Goal: Task Accomplishment & Management: Manage account settings

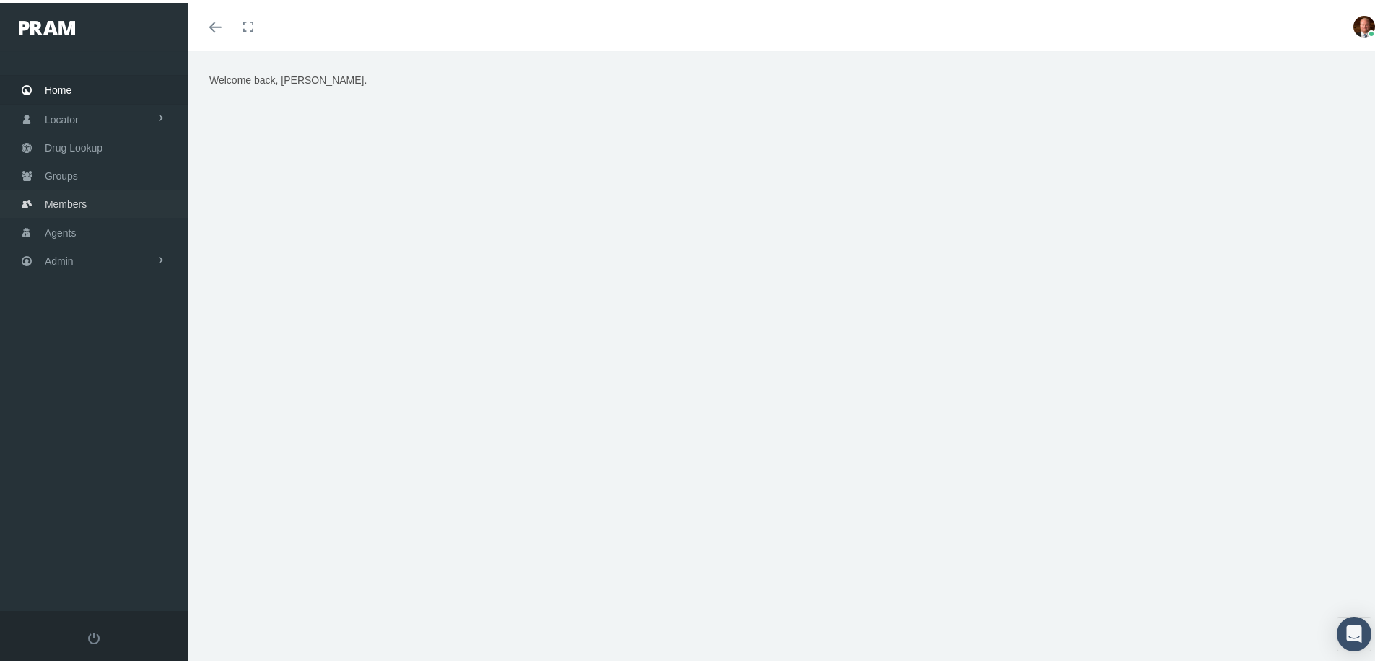
click at [74, 204] on span "Members" at bounding box center [66, 201] width 42 height 27
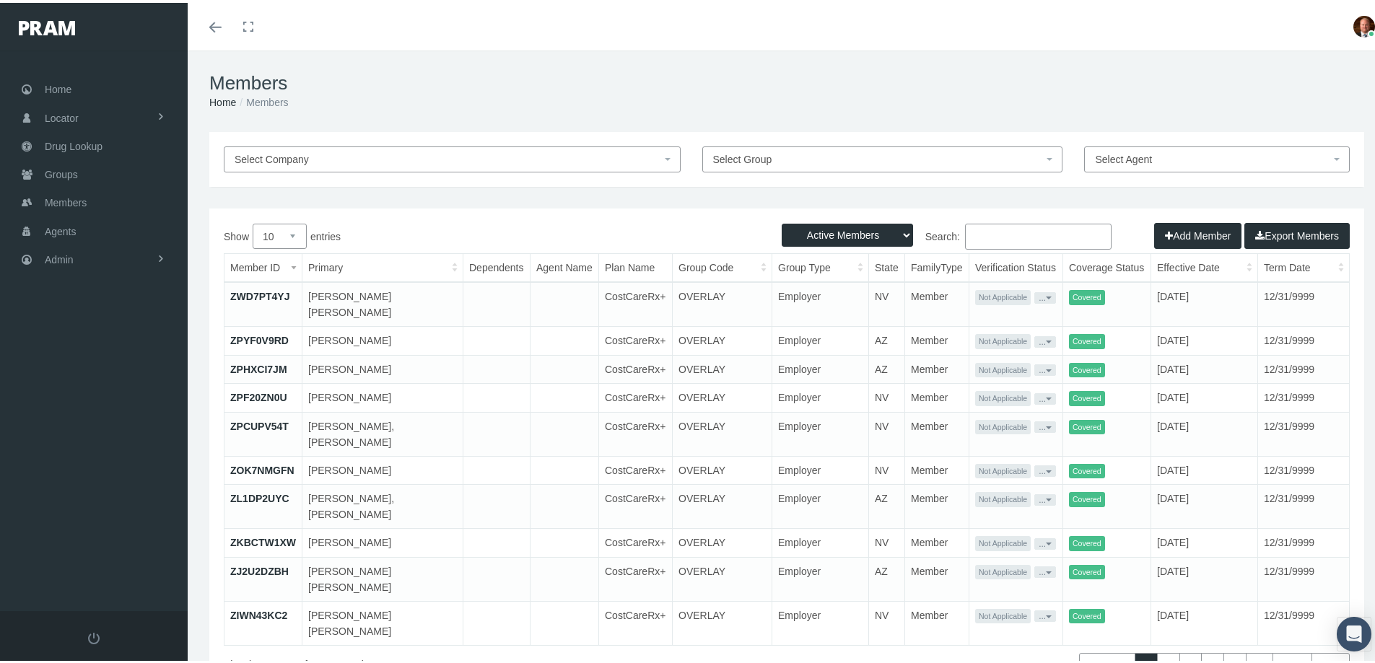
click at [991, 232] on input "Search:" at bounding box center [1038, 234] width 147 height 26
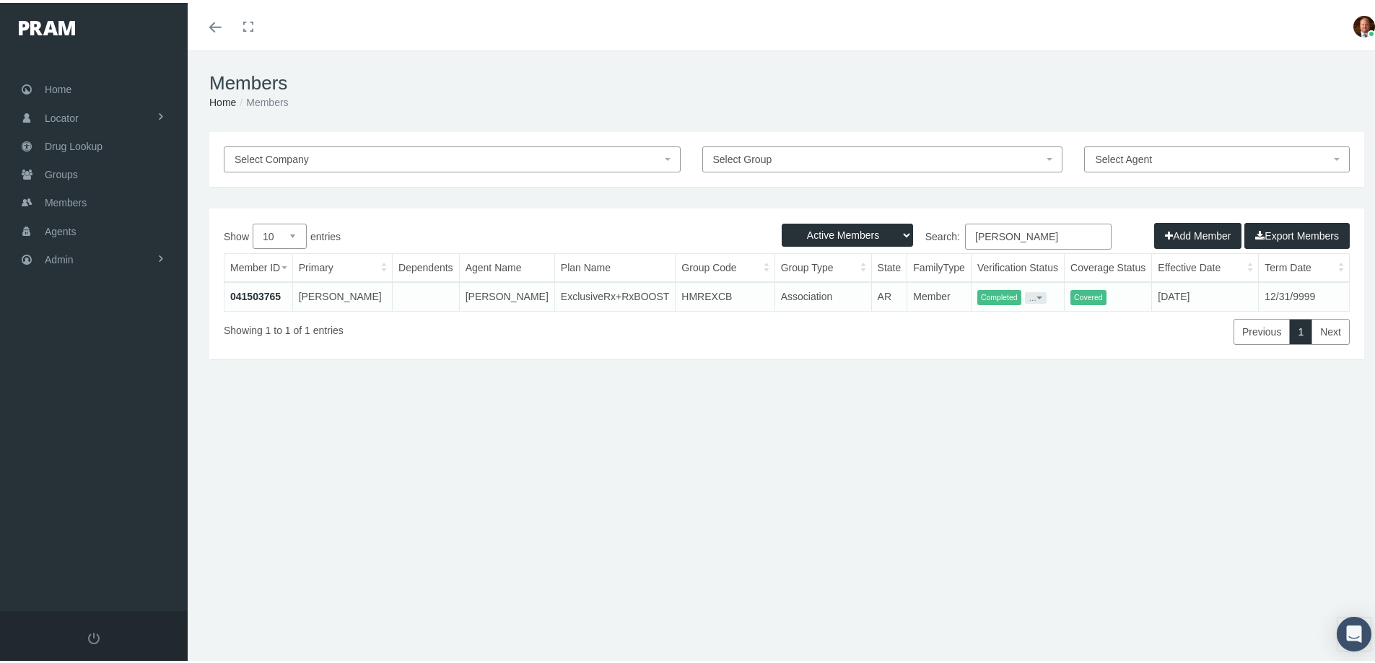
type input "carolyn ellis"
click at [262, 292] on link "041503765" at bounding box center [255, 294] width 51 height 12
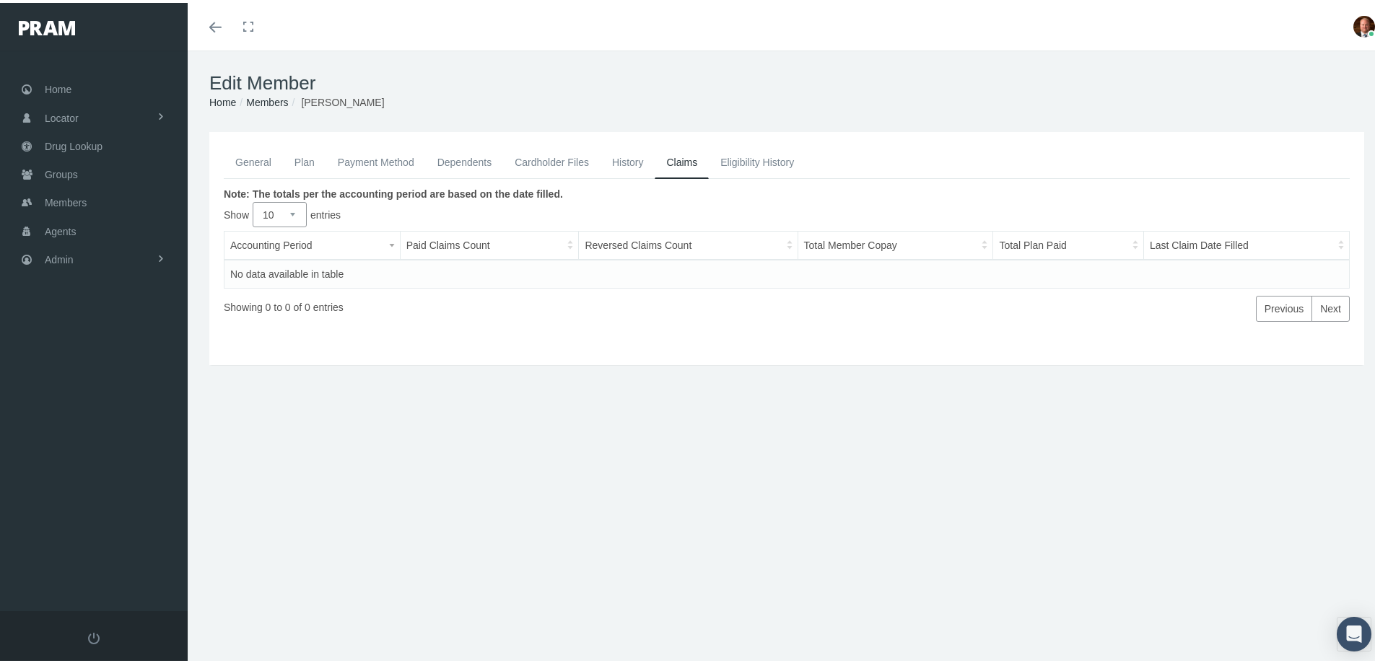
click at [255, 161] on link "General" at bounding box center [253, 160] width 59 height 32
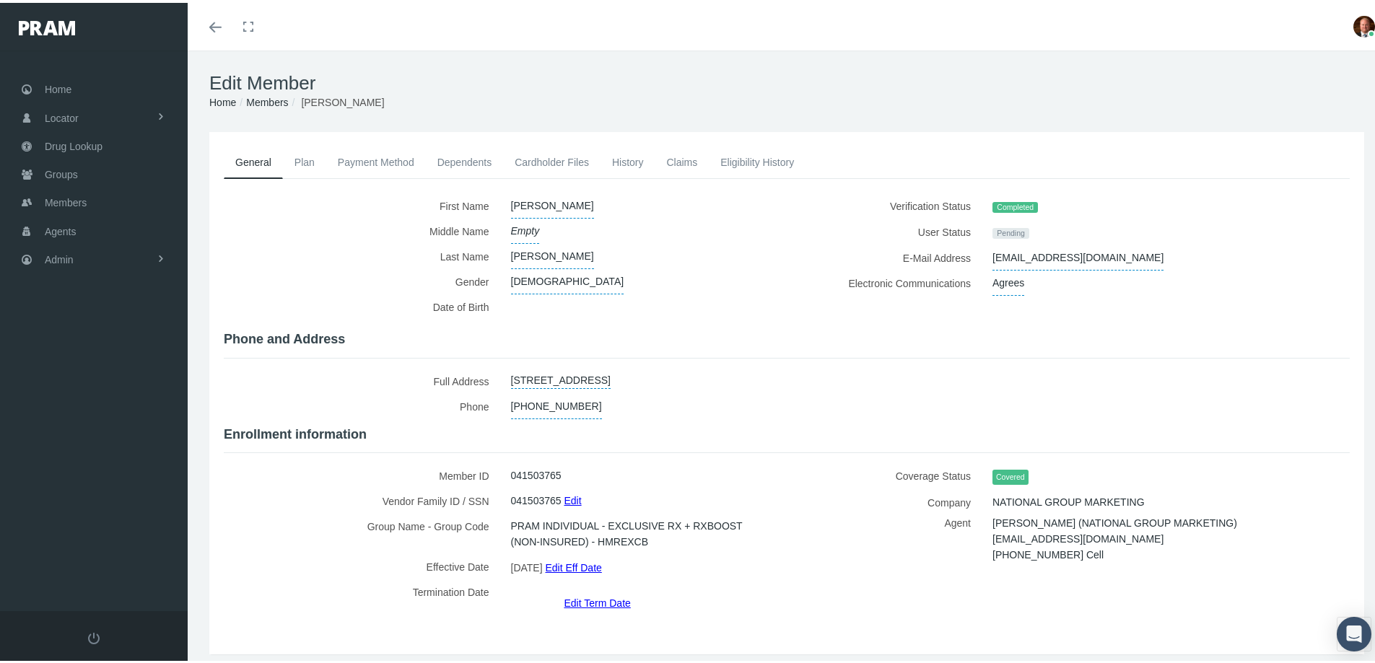
click at [689, 158] on link "Claims" at bounding box center [682, 160] width 54 height 32
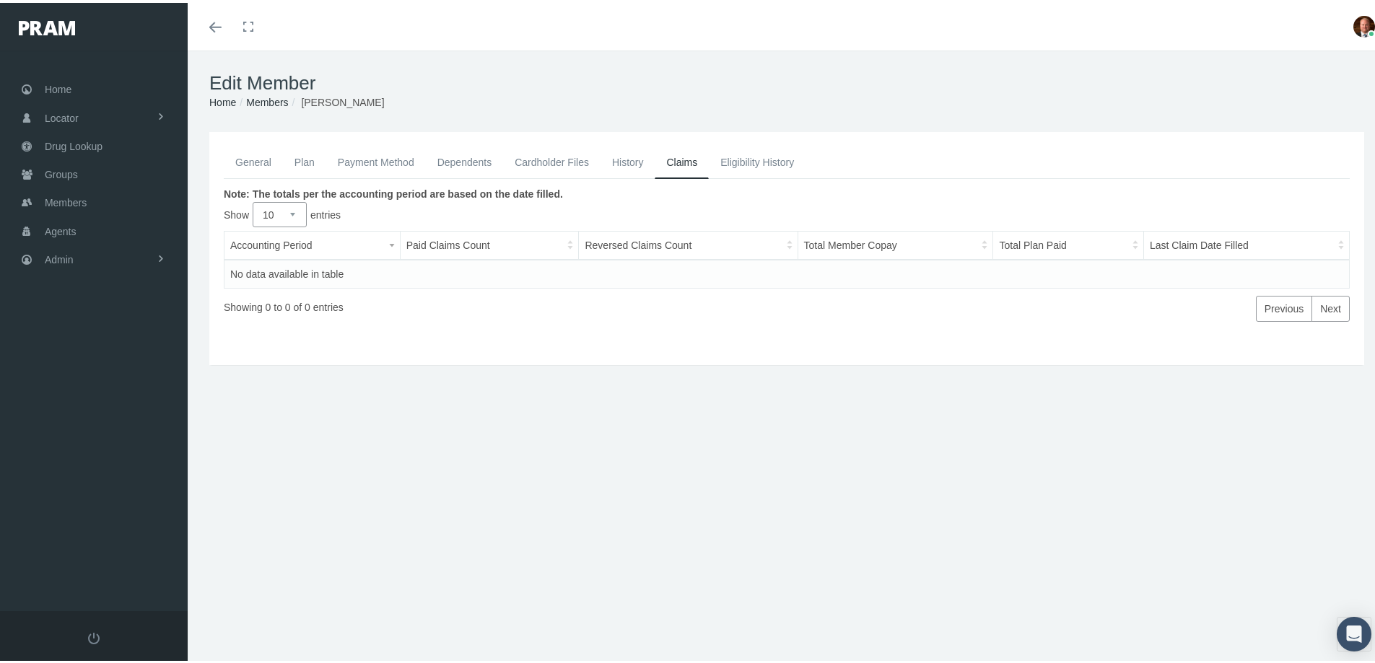
click at [256, 162] on link "General" at bounding box center [253, 160] width 59 height 32
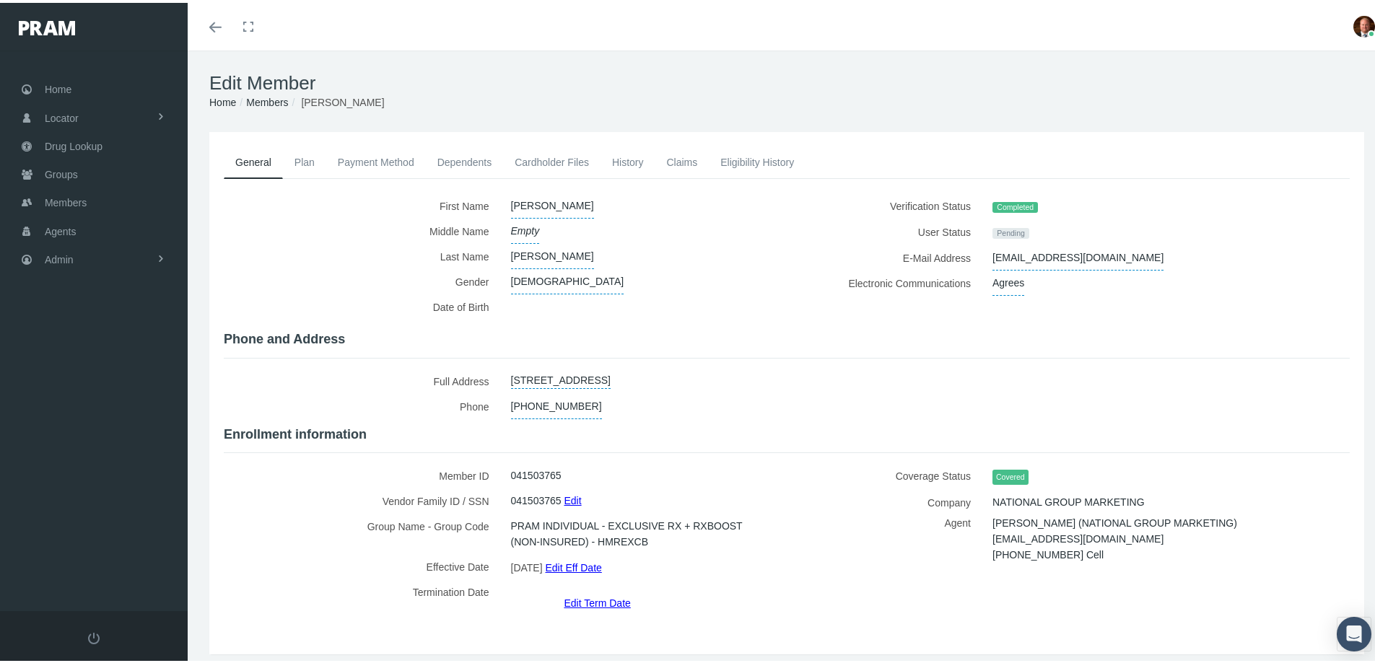
click at [631, 161] on link "History" at bounding box center [628, 160] width 55 height 32
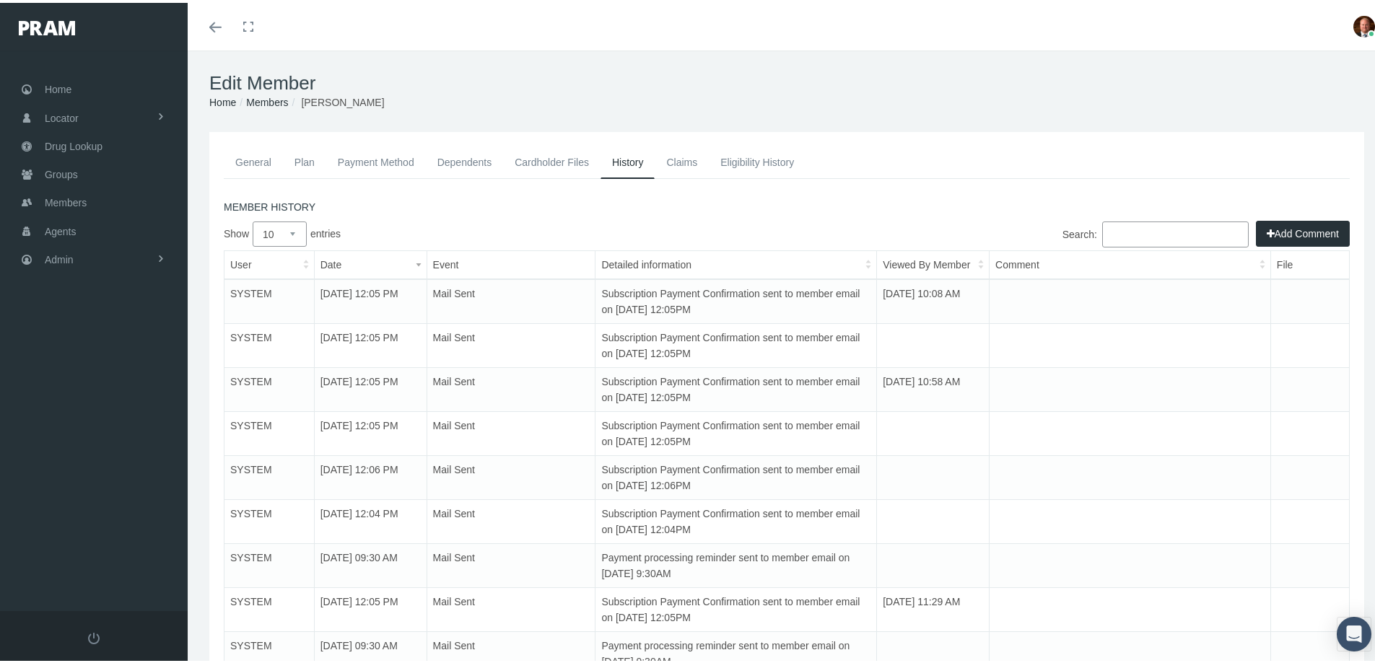
click at [1287, 222] on button "Add Comment" at bounding box center [1303, 231] width 94 height 26
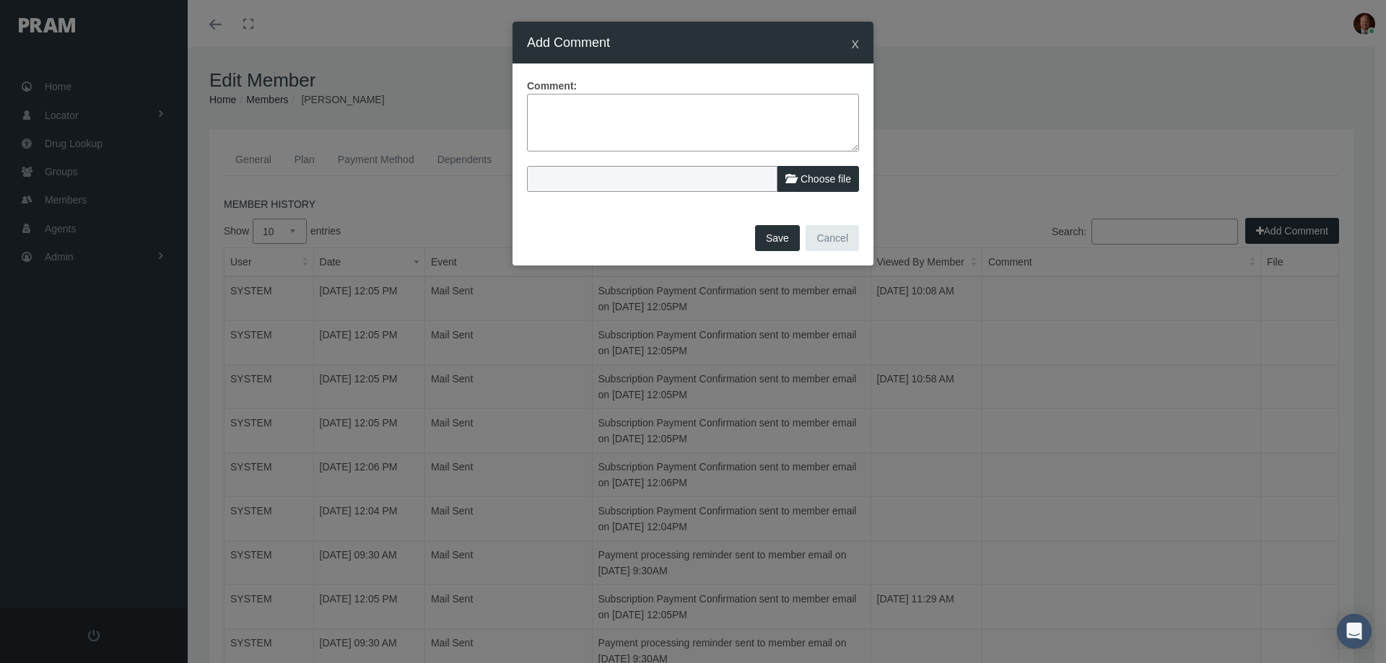
click at [723, 117] on textarea at bounding box center [693, 123] width 332 height 58
type textarea "Member reached out to cancel, no refund is due."
click at [815, 180] on span "Choose file" at bounding box center [826, 179] width 51 height 12
click at [718, 180] on input "Choose file" at bounding box center [622, 176] width 191 height 20
type input "C:\fakepath\Carolyn Ellis - Request to term 8-18-25.jpg"
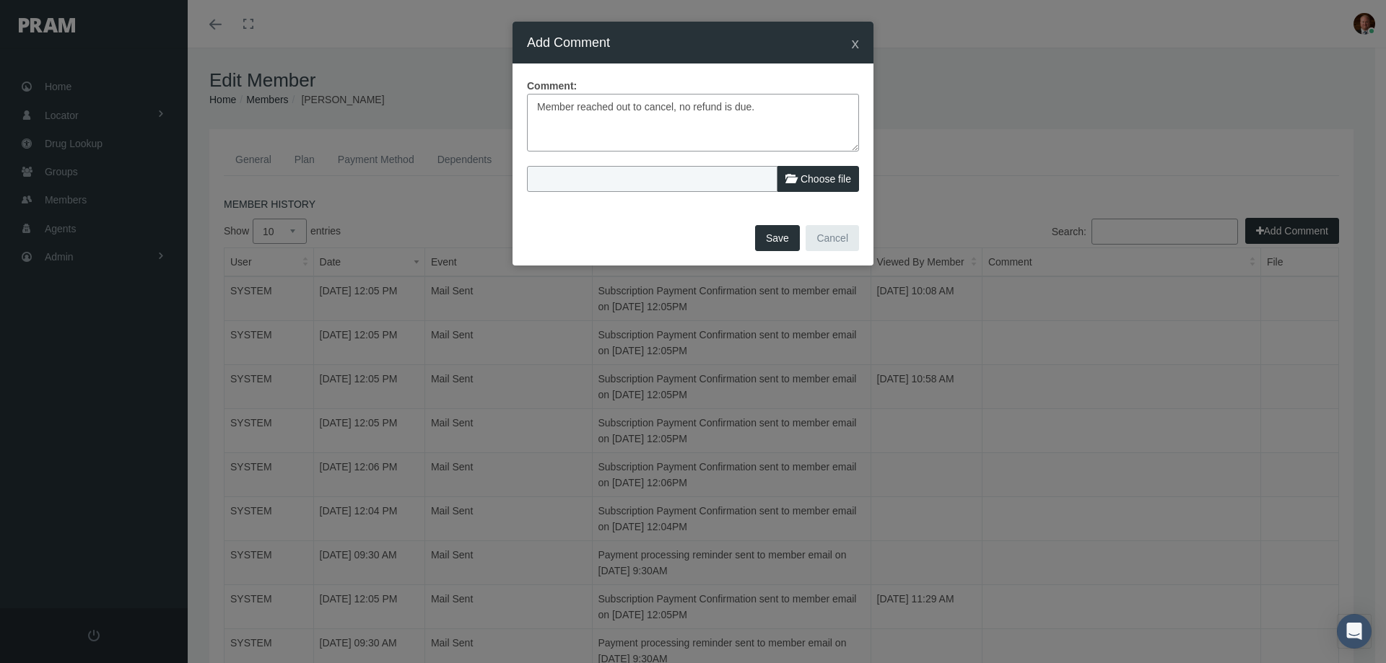
type input "Carolyn Ellis - Request to term 8-18-25.jpg"
click at [782, 232] on button "Save" at bounding box center [777, 238] width 45 height 26
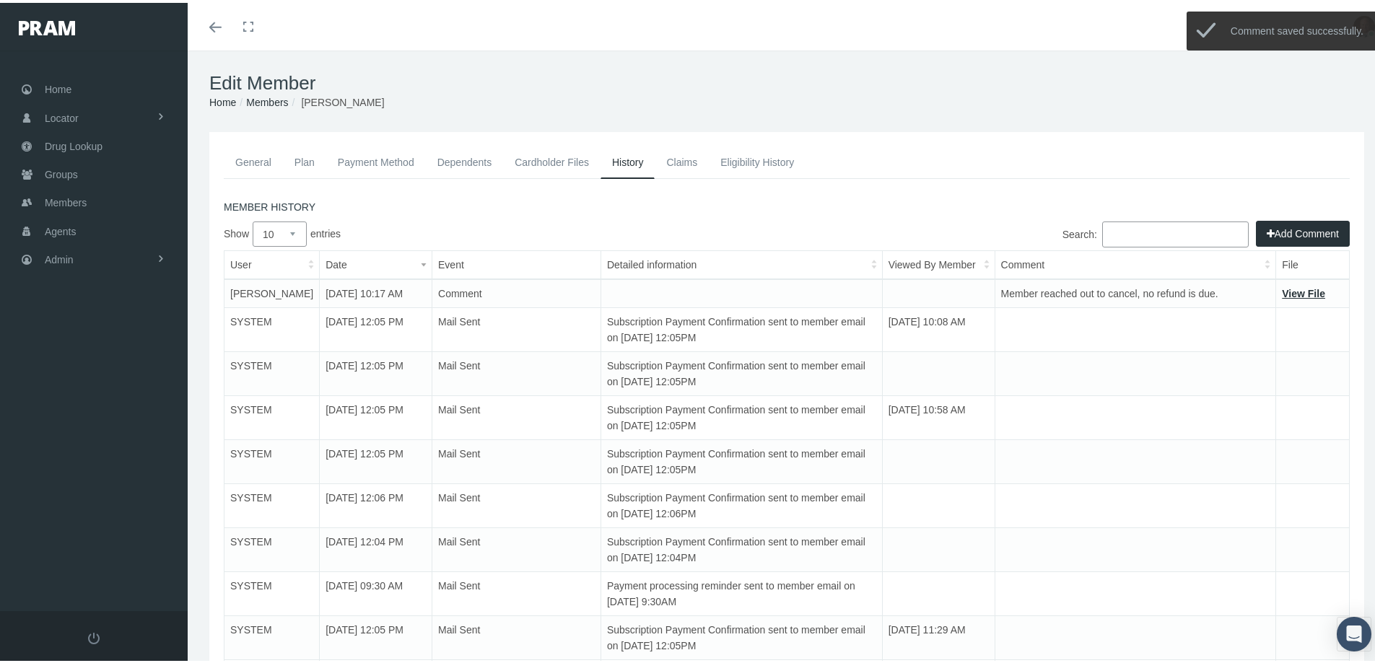
click at [239, 159] on link "General" at bounding box center [253, 160] width 59 height 32
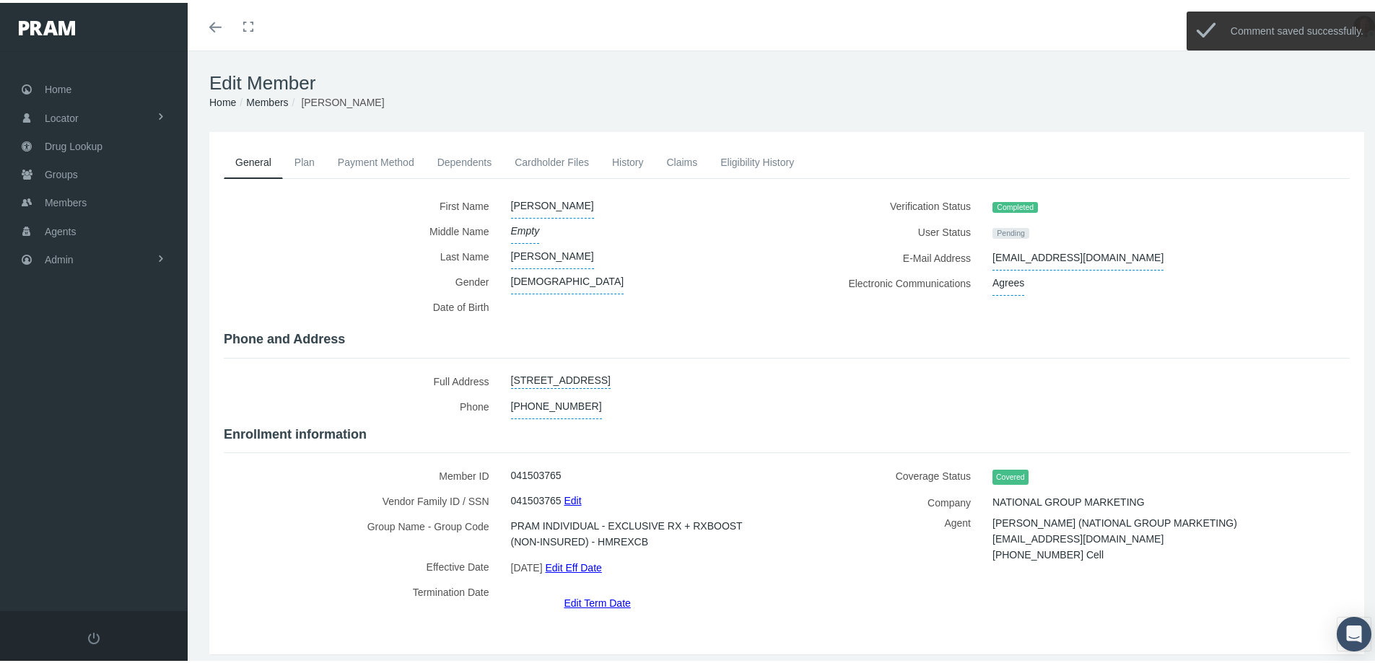
click at [674, 166] on link "Claims" at bounding box center [682, 160] width 54 height 32
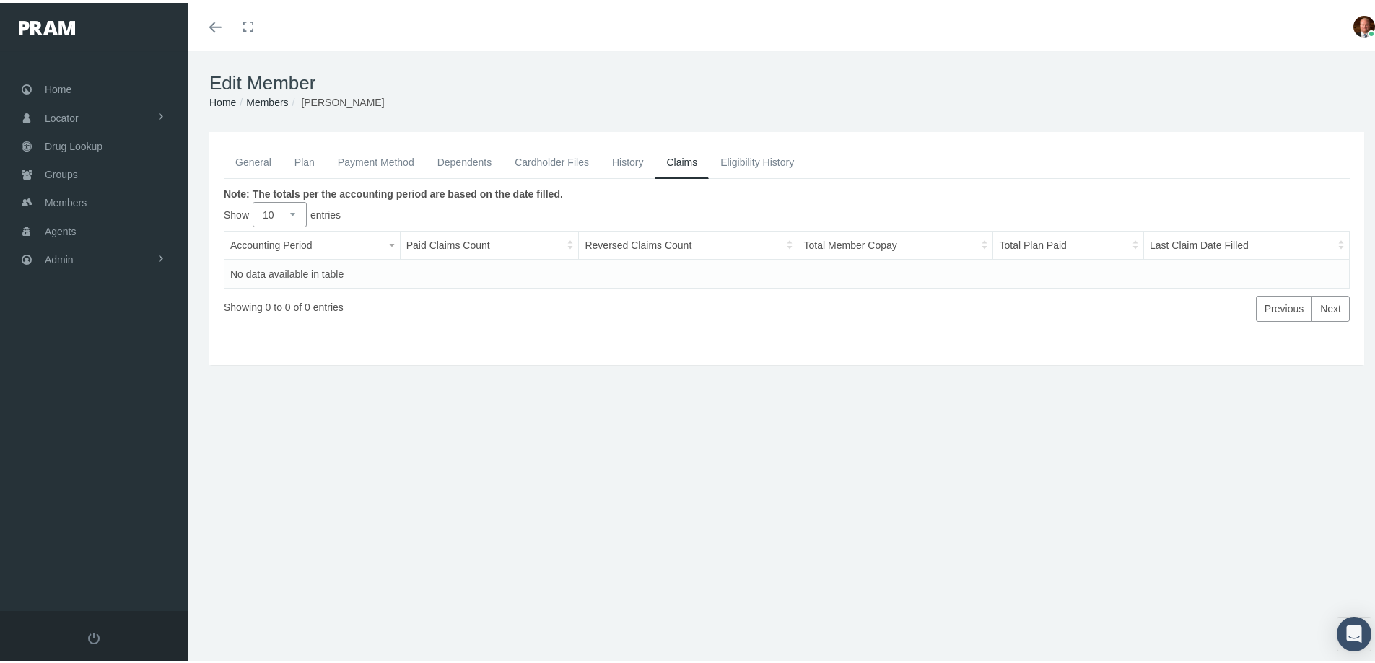
click at [630, 162] on link "History" at bounding box center [628, 160] width 55 height 32
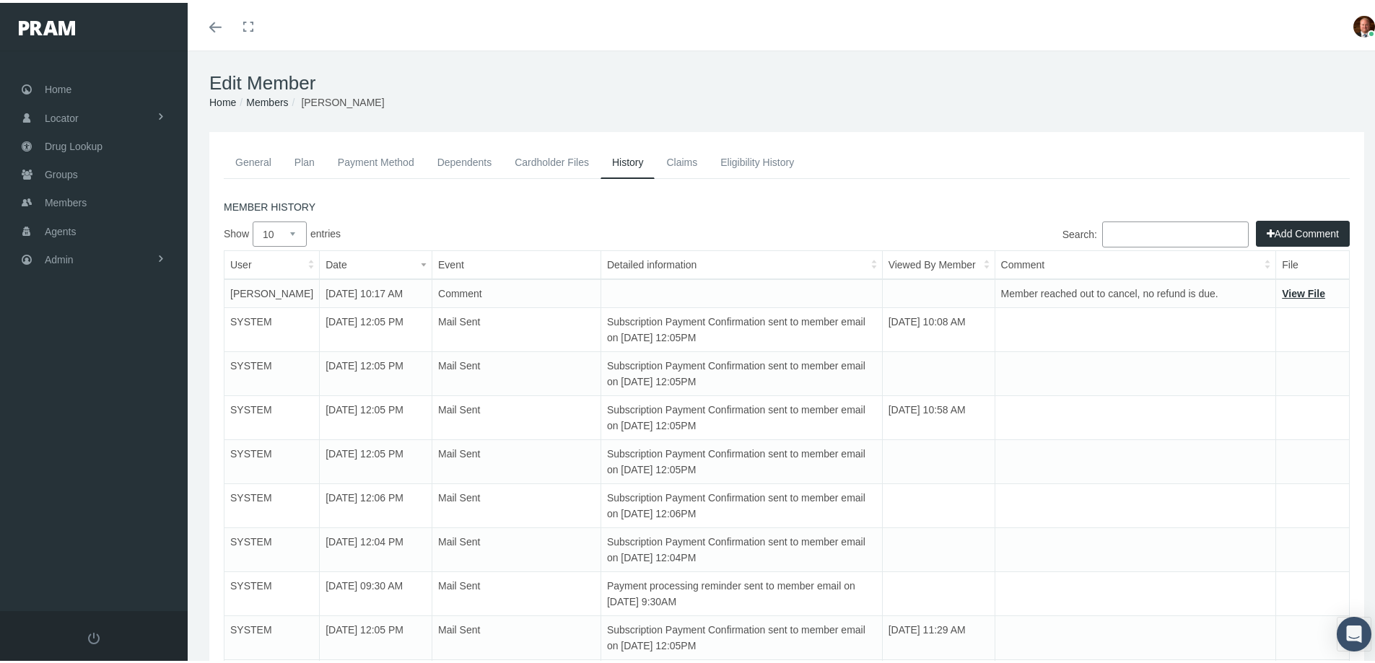
click at [1291, 227] on button "Add Comment" at bounding box center [1303, 231] width 94 height 26
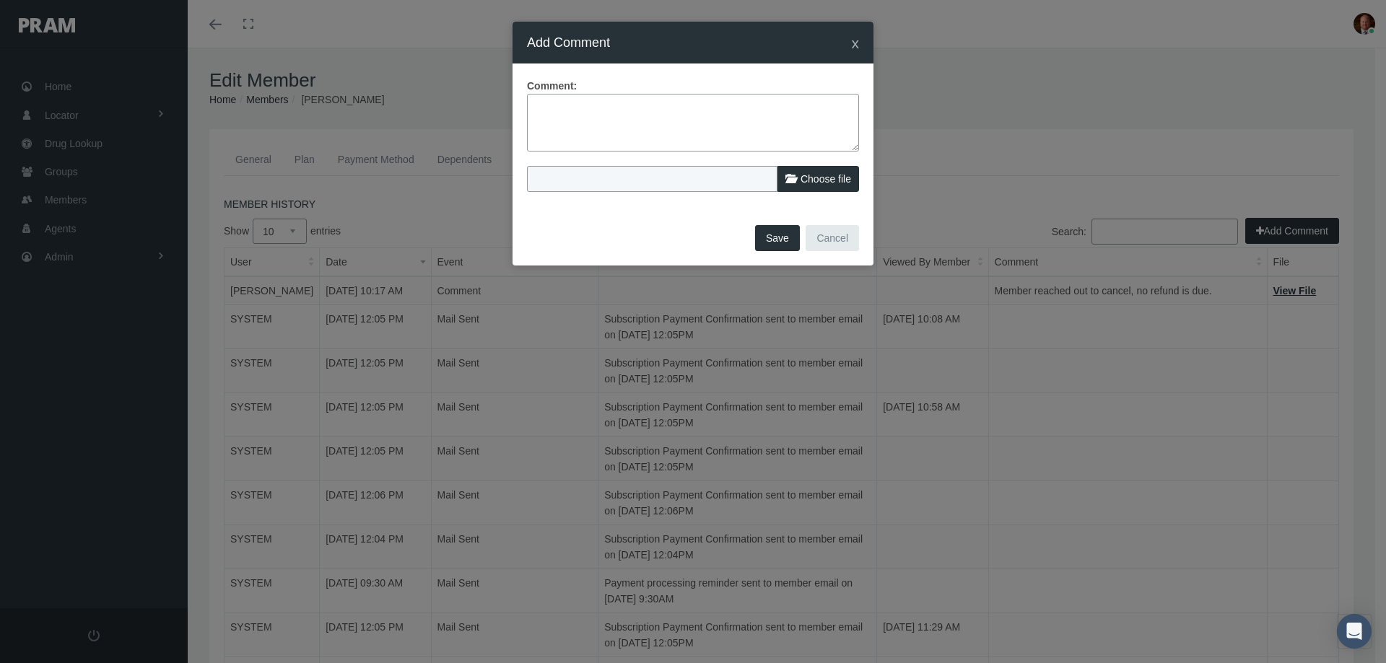
click at [627, 114] on textarea at bounding box center [693, 123] width 332 height 58
type textarea "Oops, a refund is actually due. She was 15th effective."
click at [771, 241] on span "Save" at bounding box center [777, 238] width 23 height 12
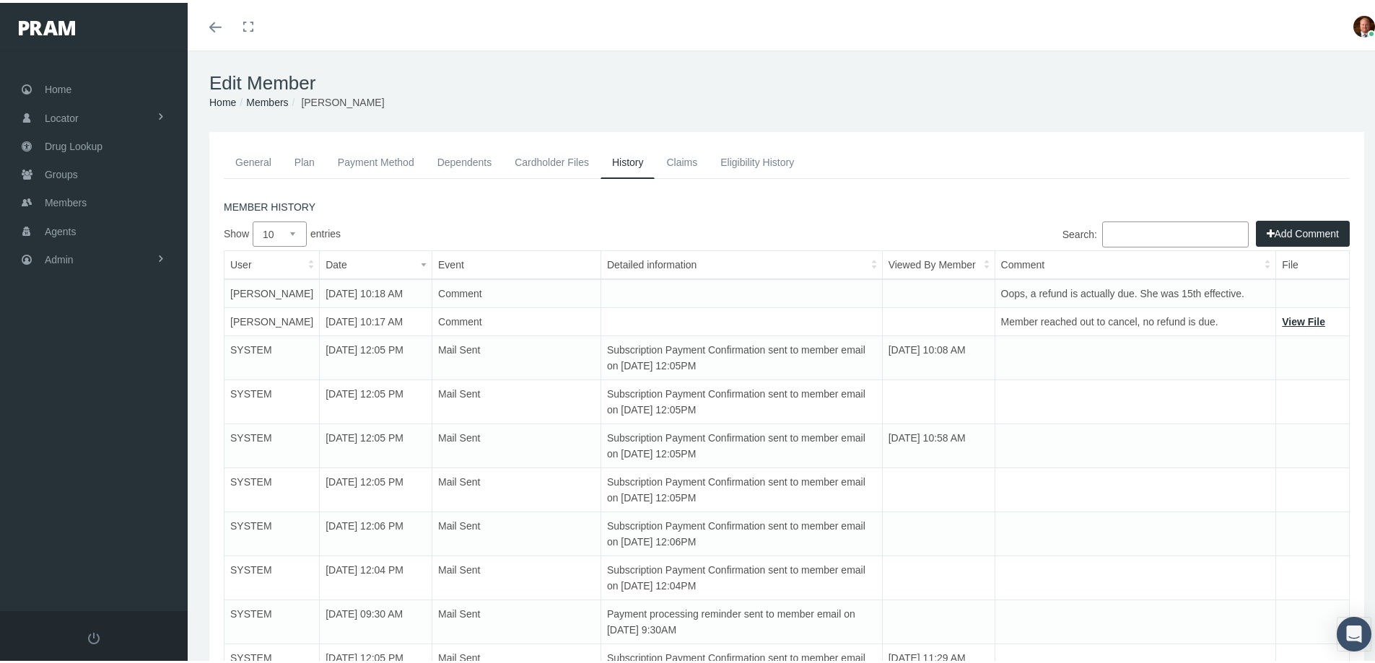
click at [399, 167] on link "Payment Method" at bounding box center [376, 160] width 100 height 32
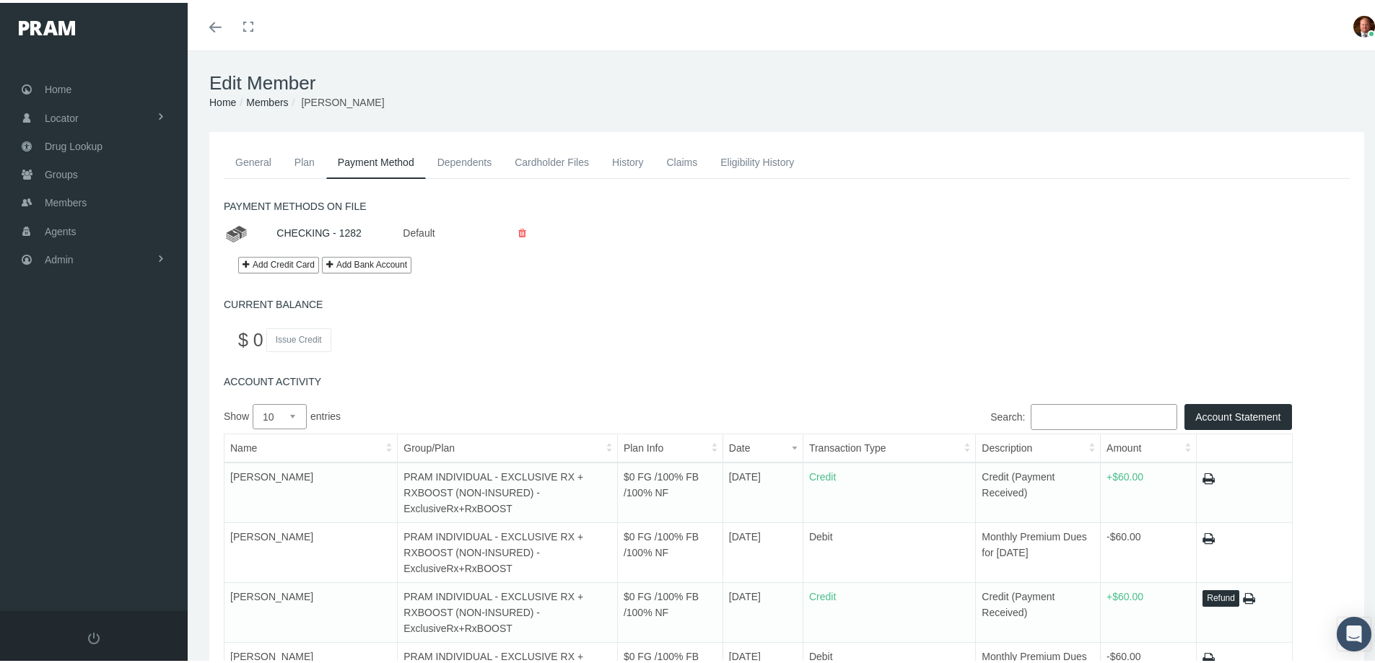
click at [260, 160] on link "General" at bounding box center [253, 160] width 59 height 32
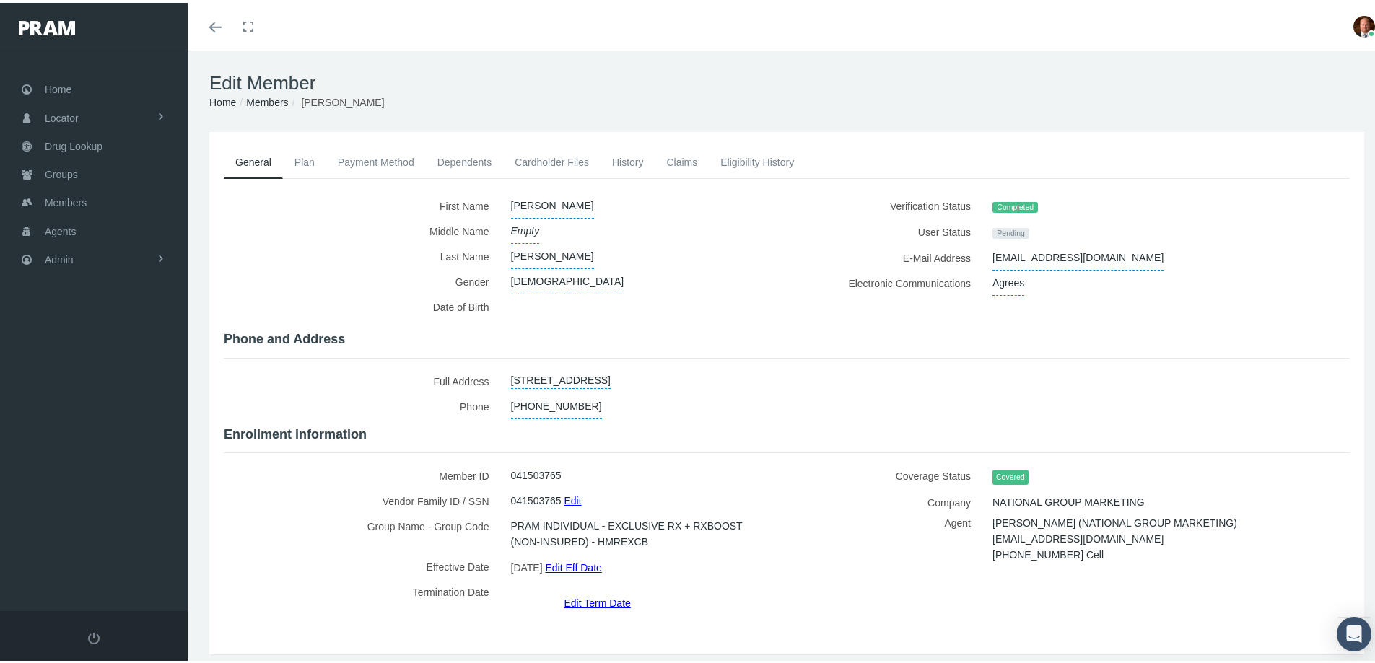
click at [575, 590] on link "Edit Term Date" at bounding box center [597, 600] width 66 height 21
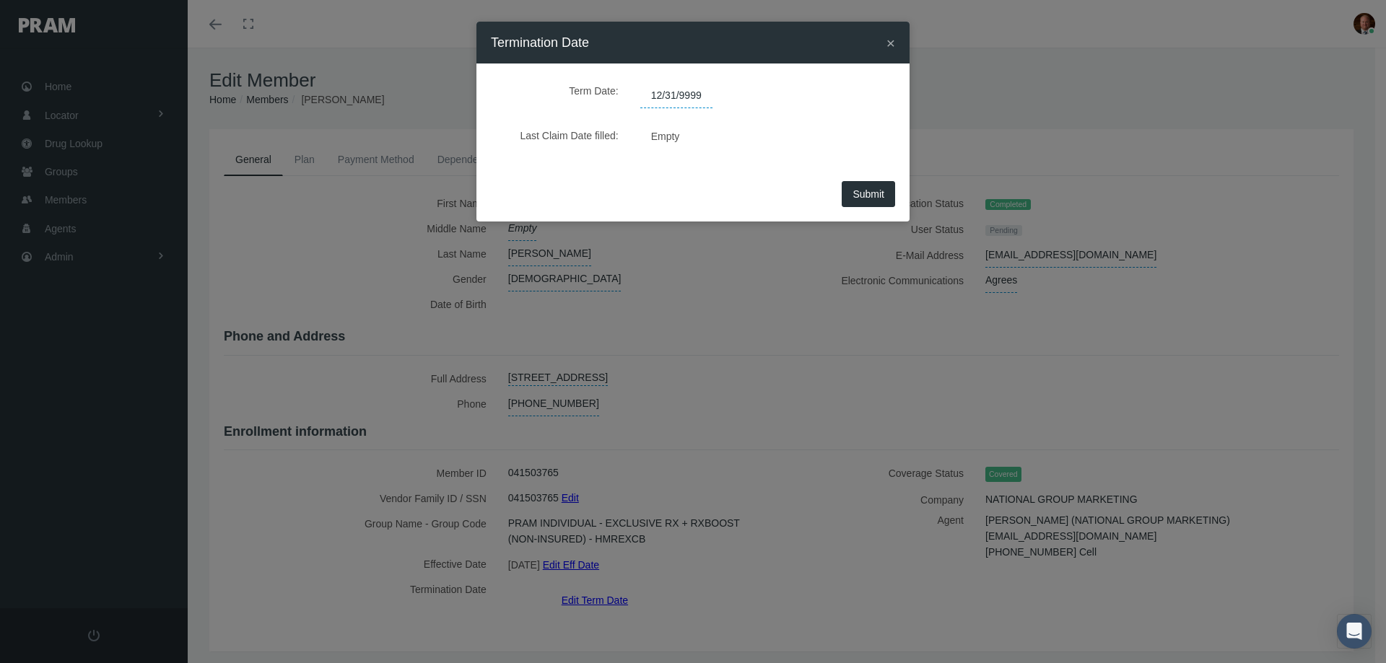
click at [684, 90] on span "12/31/9999" at bounding box center [676, 96] width 72 height 25
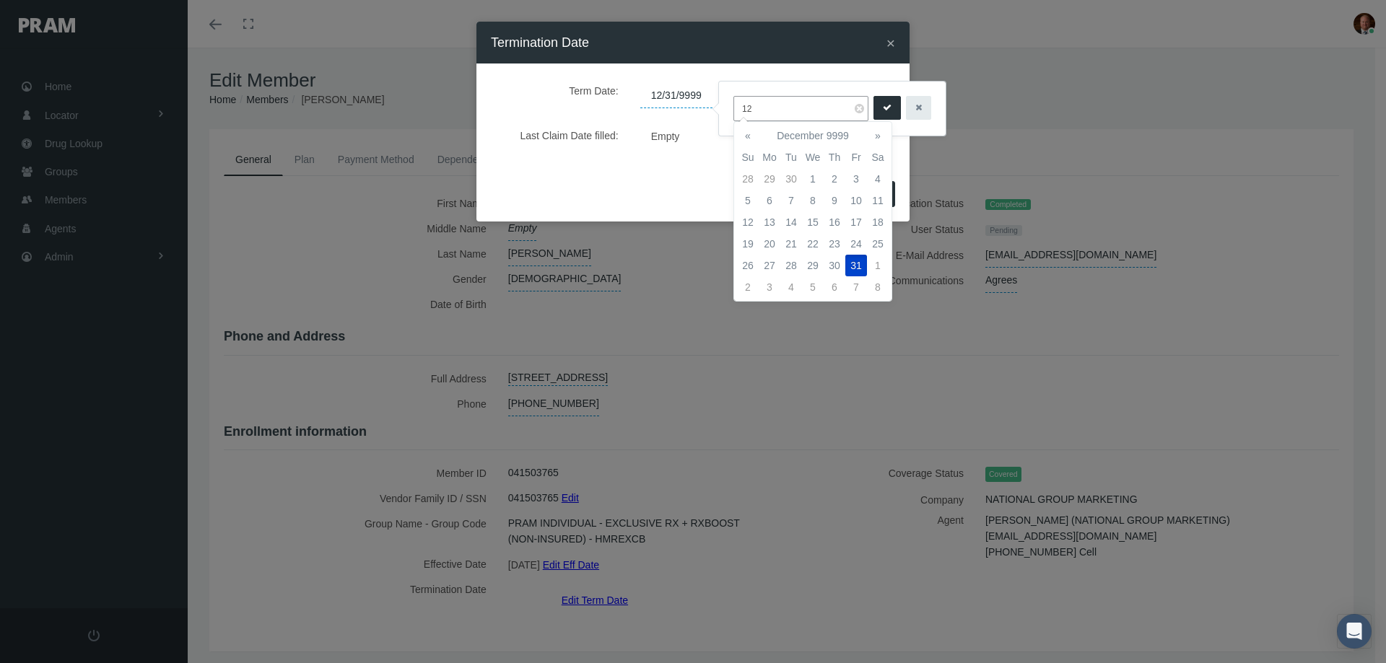
type input "1"
click at [839, 225] on td "14" at bounding box center [835, 223] width 22 height 22
type input "08/14/2025"
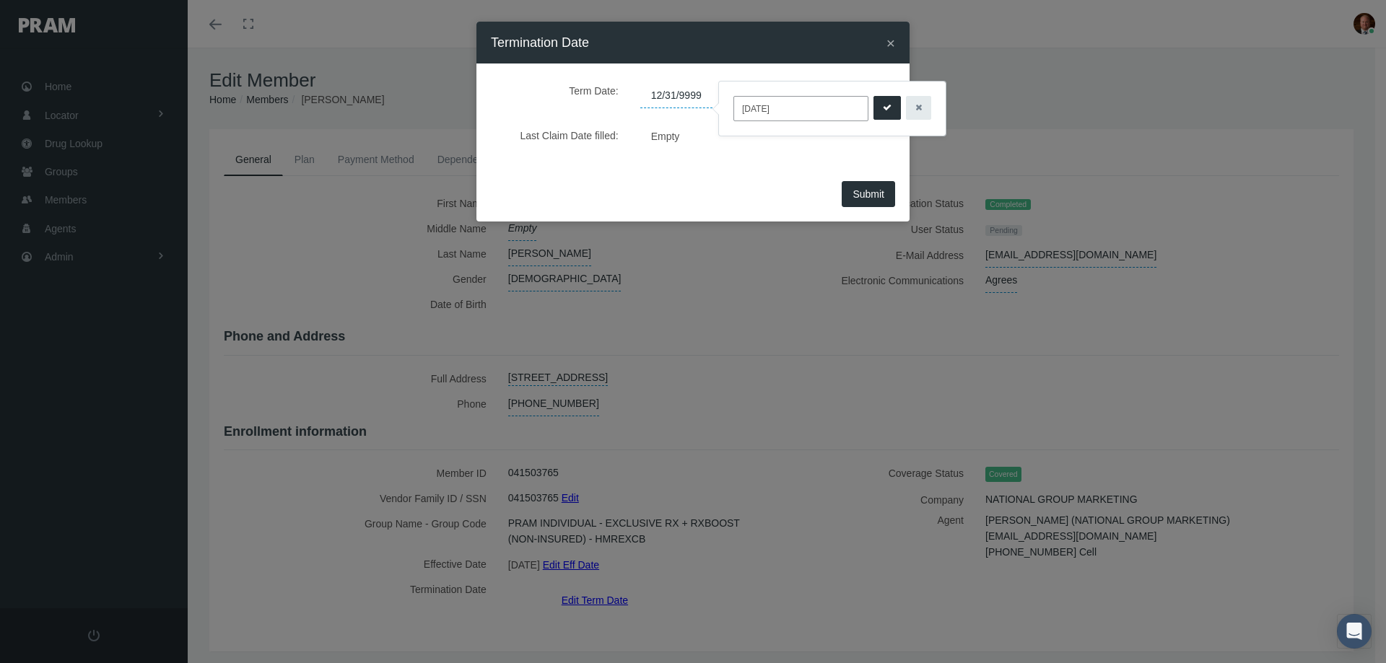
click at [888, 112] on icon "submit" at bounding box center [887, 108] width 9 height 14
click at [865, 193] on span "Submit" at bounding box center [869, 194] width 32 height 12
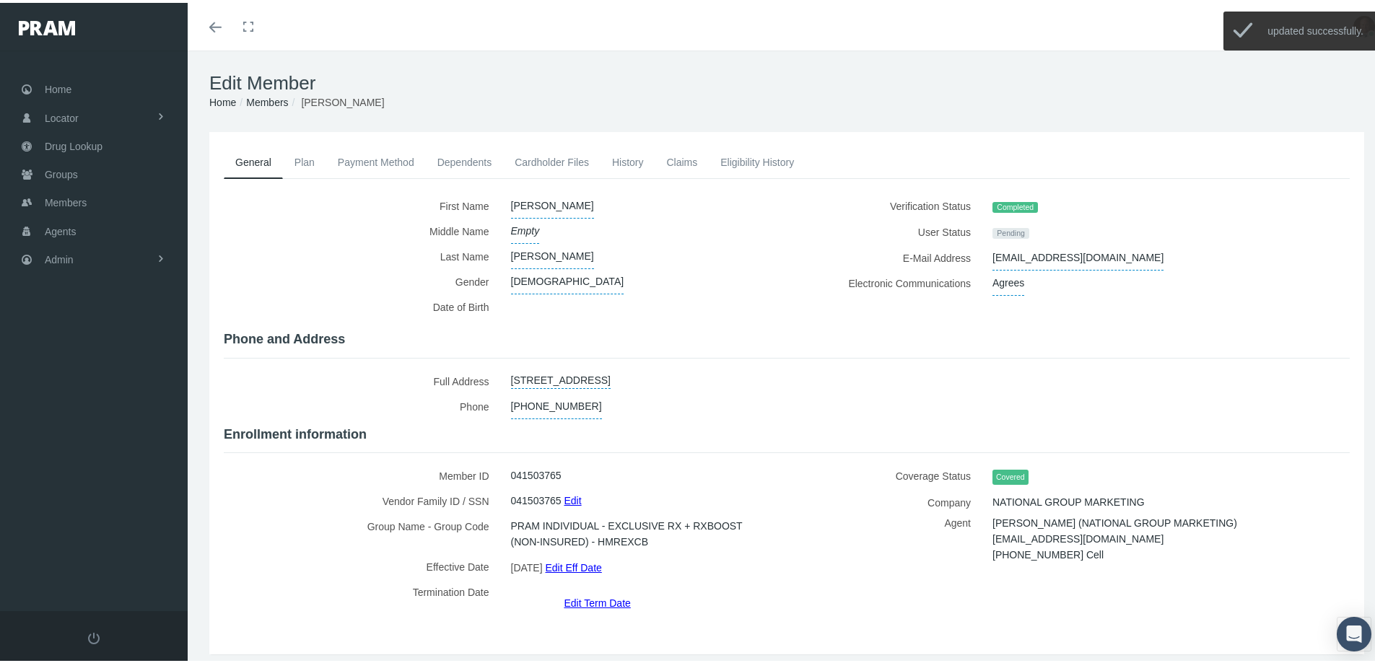
click at [375, 167] on link "Payment Method" at bounding box center [376, 160] width 100 height 32
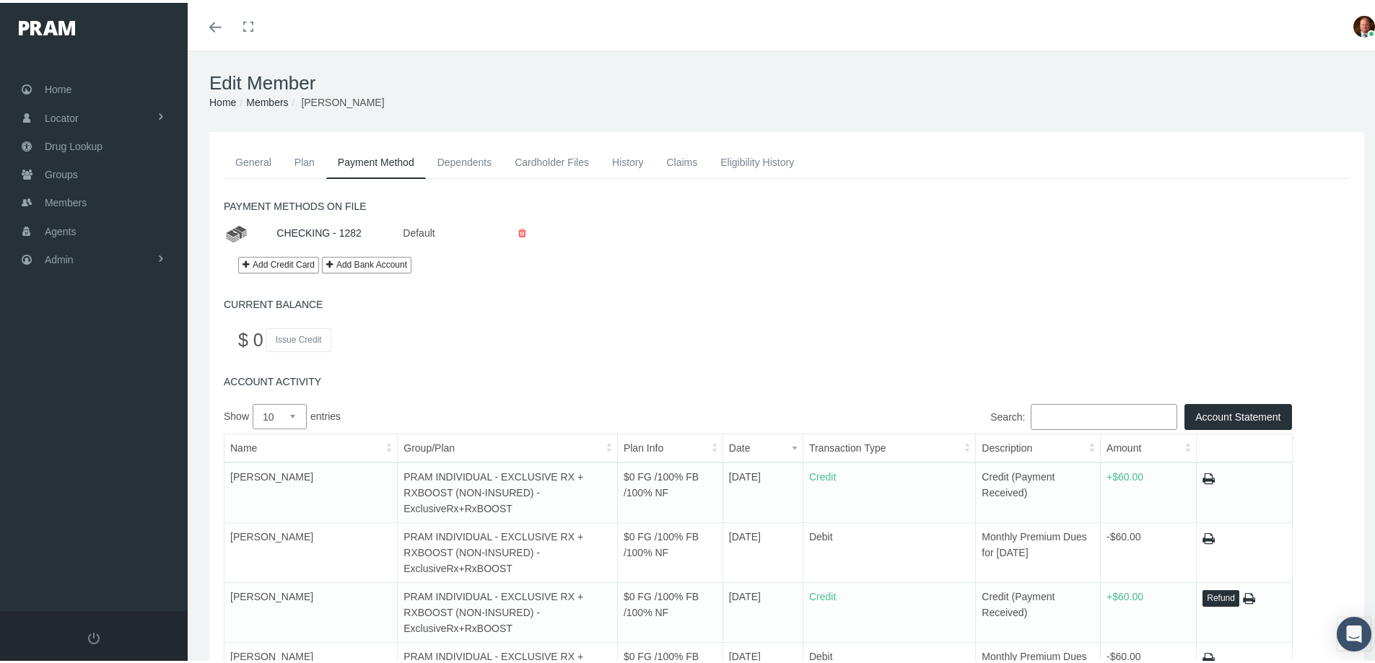
click at [1209, 597] on button "Refund" at bounding box center [1221, 596] width 37 height 17
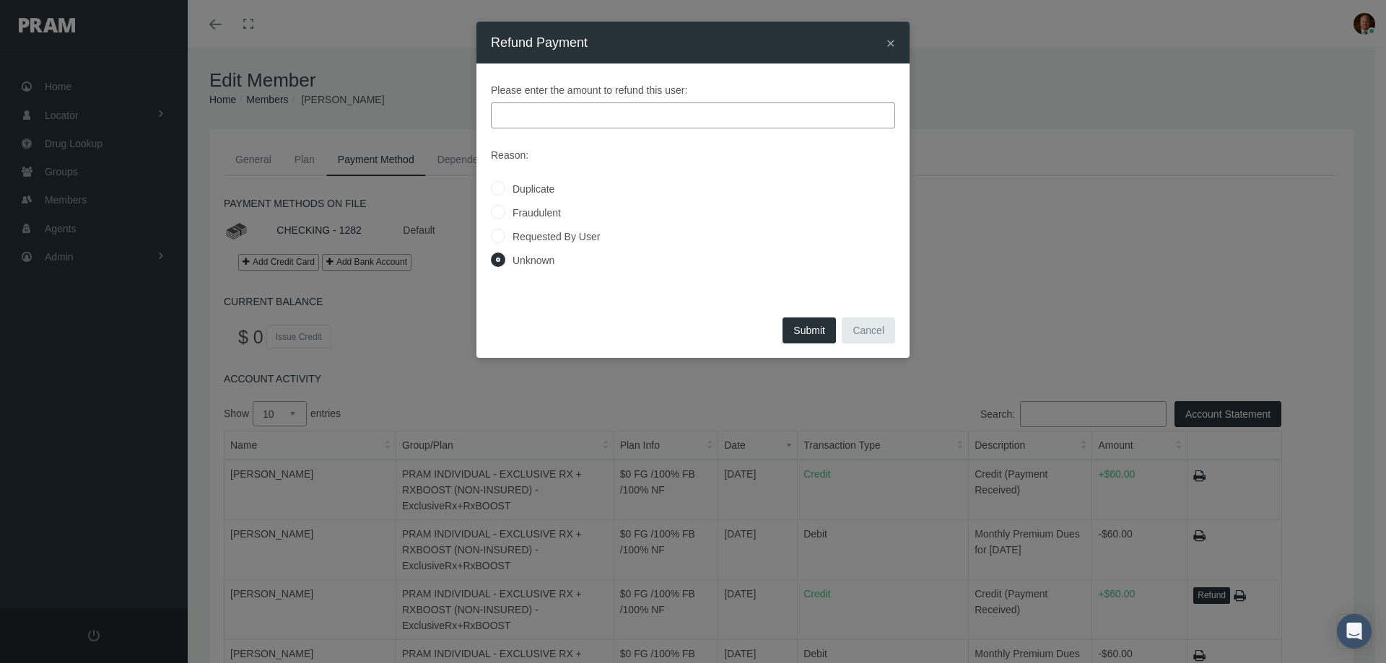
click at [547, 241] on label "Requested By User" at bounding box center [552, 237] width 95 height 16
click at [505, 241] on input "Requested By User" at bounding box center [498, 235] width 14 height 14
radio input "true"
click at [596, 116] on input "text" at bounding box center [693, 116] width 404 height 26
type input "60.00"
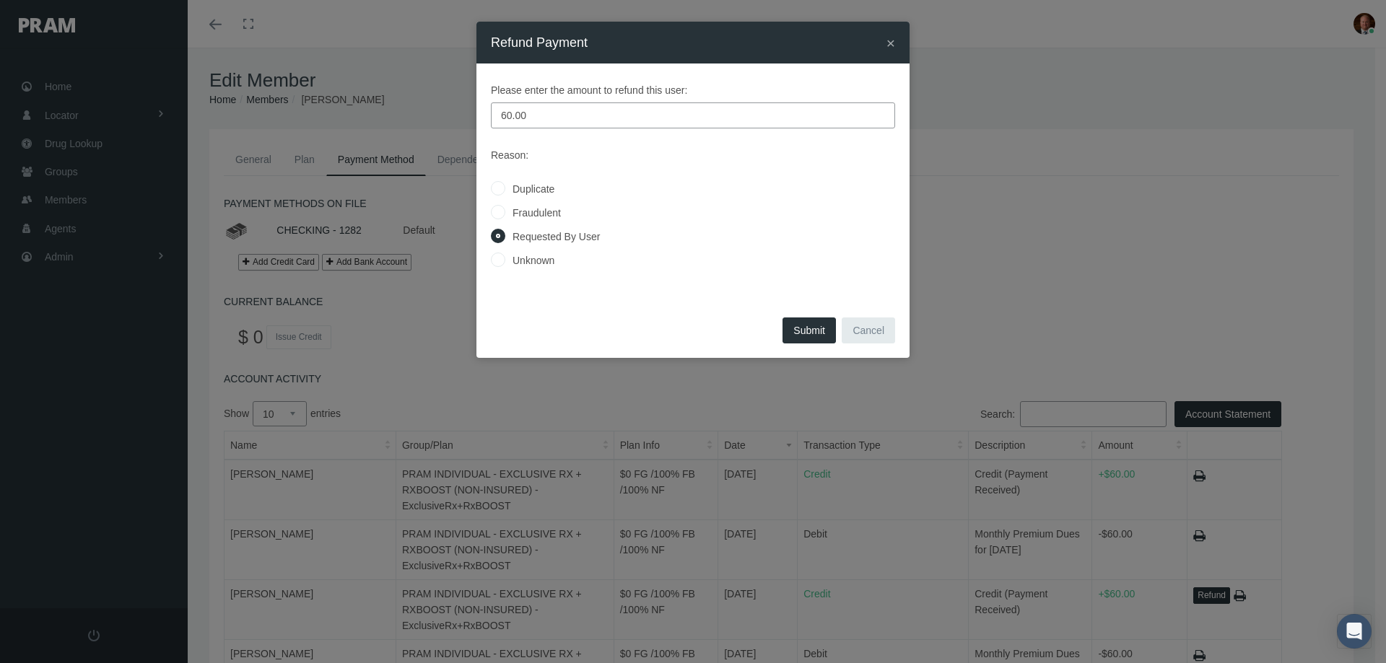
click at [808, 335] on button "Submit" at bounding box center [809, 331] width 53 height 26
radio input "true"
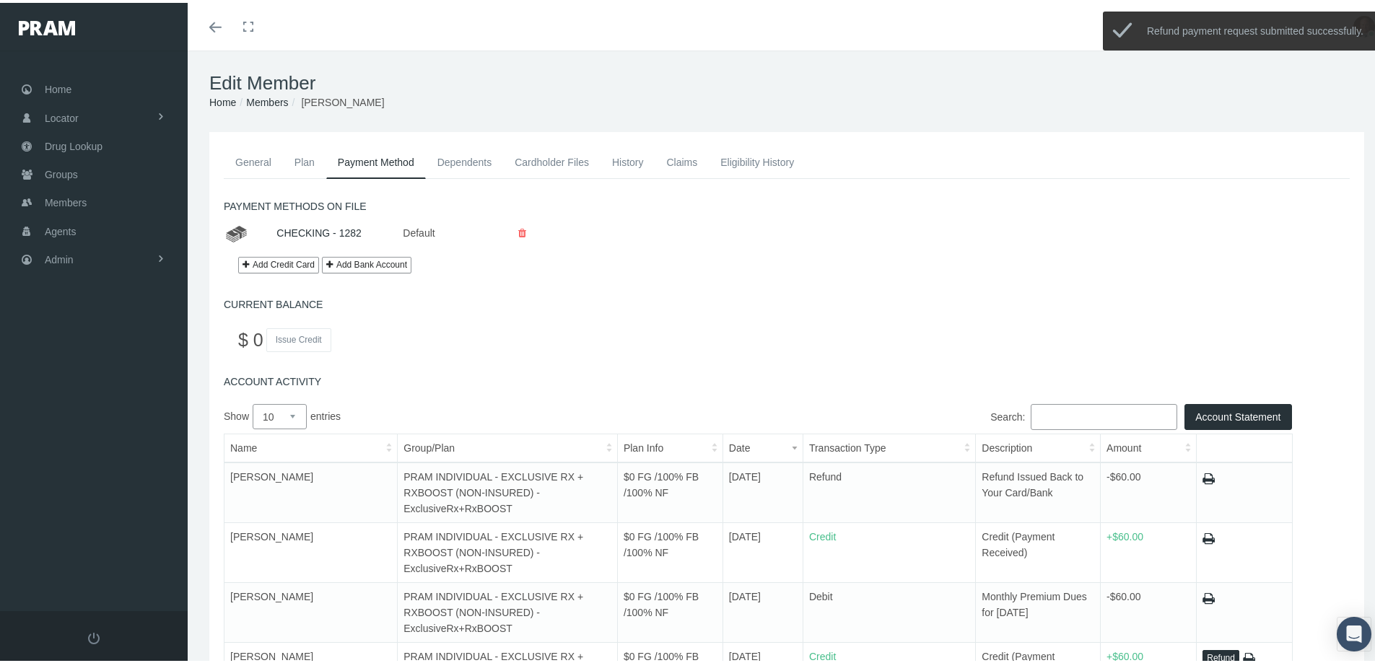
click at [253, 154] on link "General" at bounding box center [253, 160] width 59 height 32
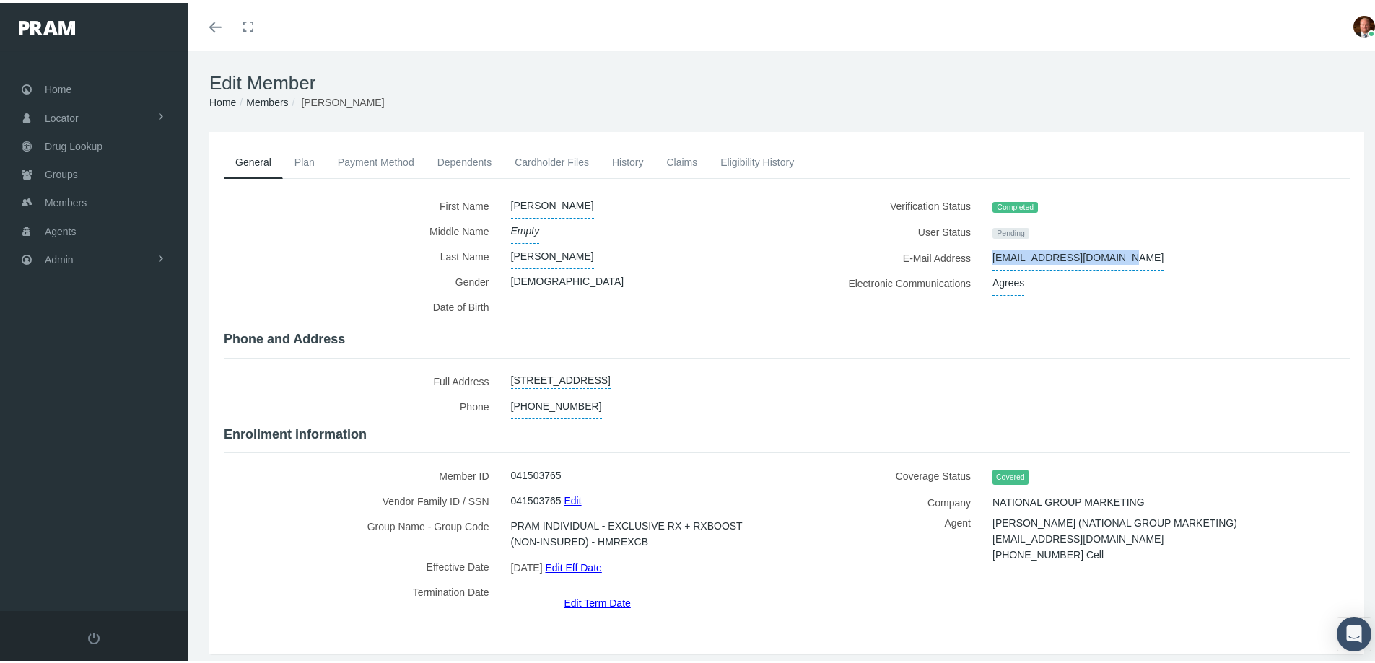
drag, startPoint x: 978, startPoint y: 251, endPoint x: 1115, endPoint y: 256, distance: 138.0
click at [1115, 256] on div "cellis3906@sbcglobal.net" at bounding box center [1143, 255] width 322 height 25
copy span "cellis3906@sbcglobal.net"
drag, startPoint x: 985, startPoint y: 532, endPoint x: 1084, endPoint y: 537, distance: 99.0
click at [1084, 537] on span "cimacare@yahoo.com" at bounding box center [1078, 537] width 171 height 22
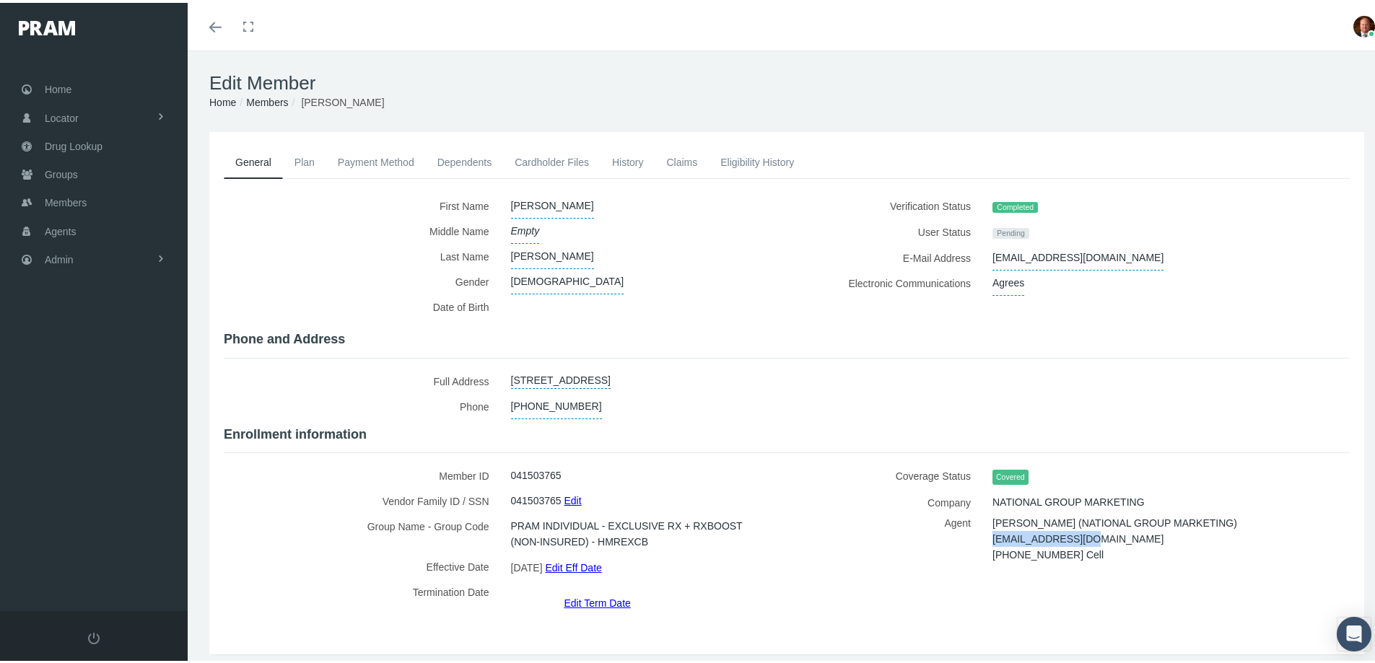
copy span "cimacare@yahoo.com"
click at [77, 198] on span "Members" at bounding box center [66, 199] width 42 height 27
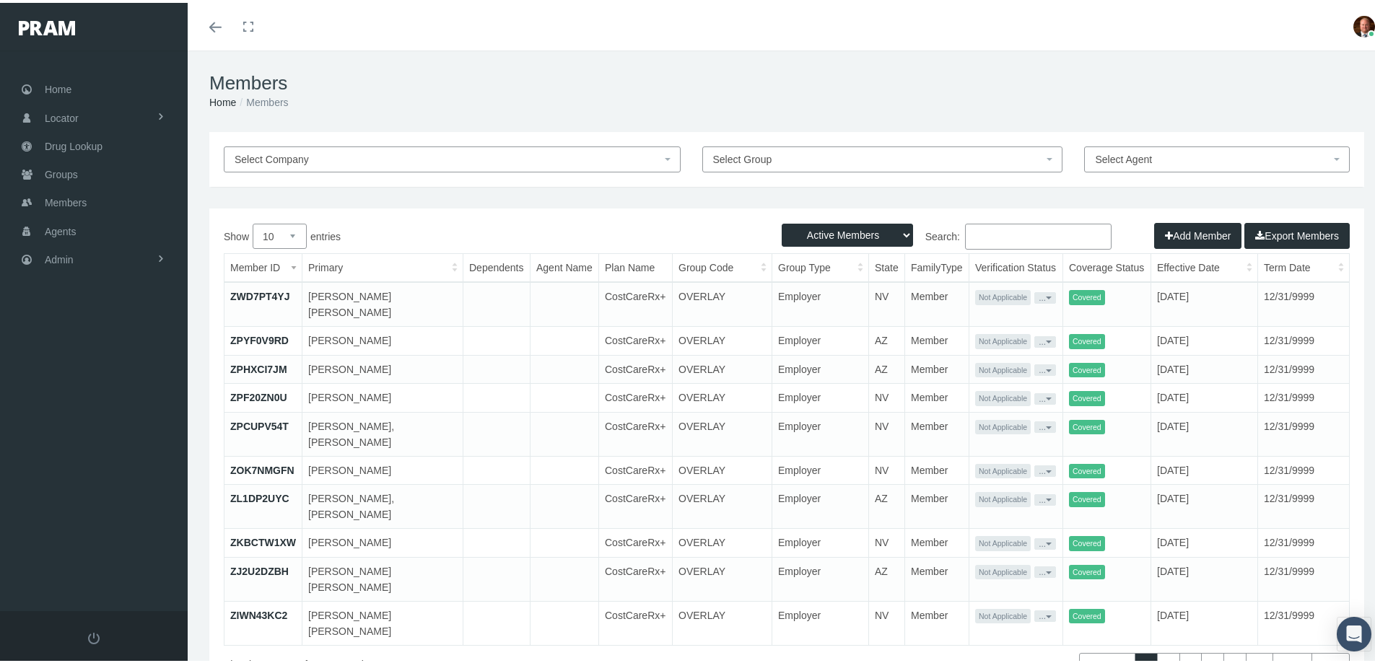
click at [998, 235] on input "Search:" at bounding box center [1038, 234] width 147 height 26
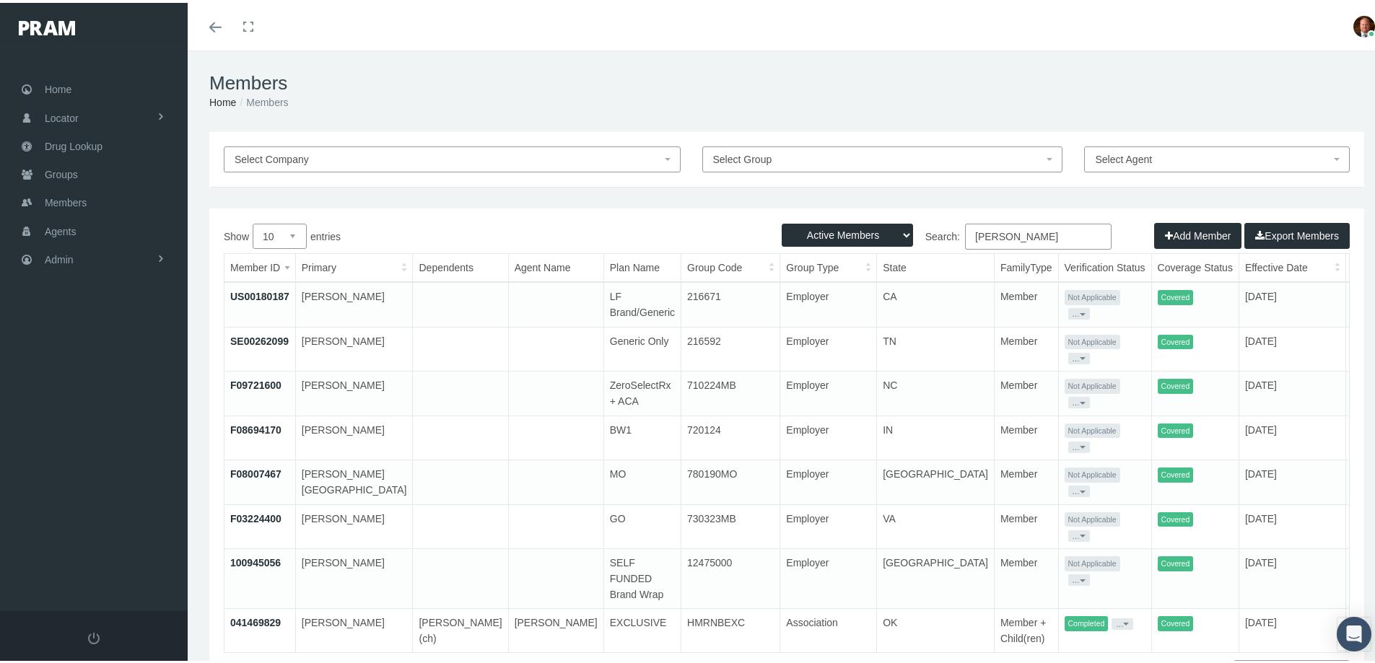
type input "pruitt"
click at [240, 614] on link "041469829" at bounding box center [255, 620] width 51 height 12
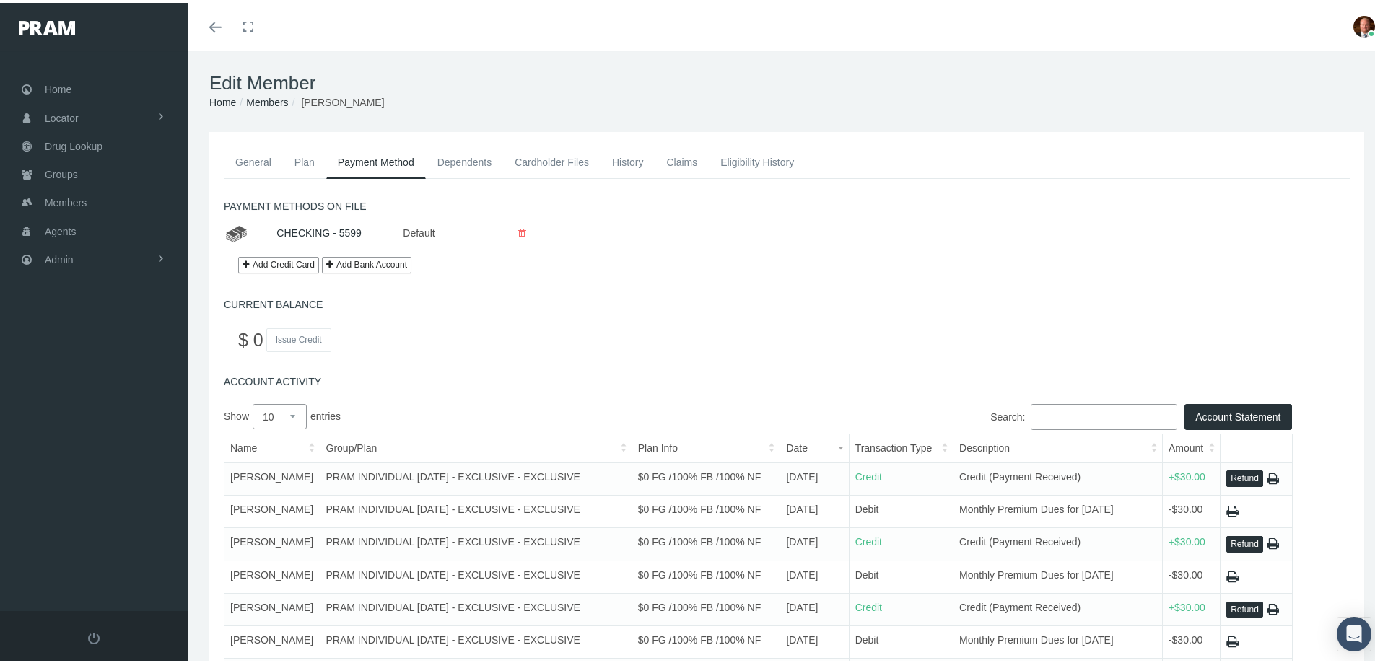
click at [255, 157] on link "General" at bounding box center [253, 160] width 59 height 32
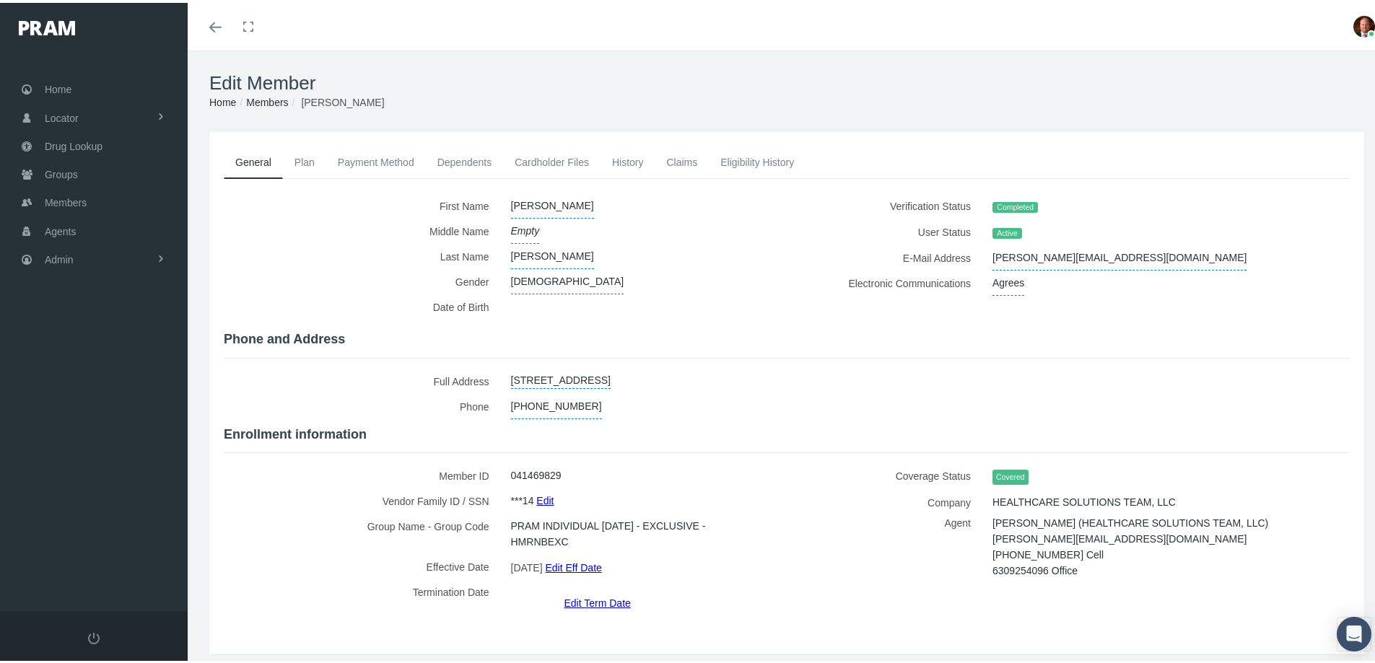
click at [582, 590] on link "Edit Term Date" at bounding box center [597, 600] width 66 height 21
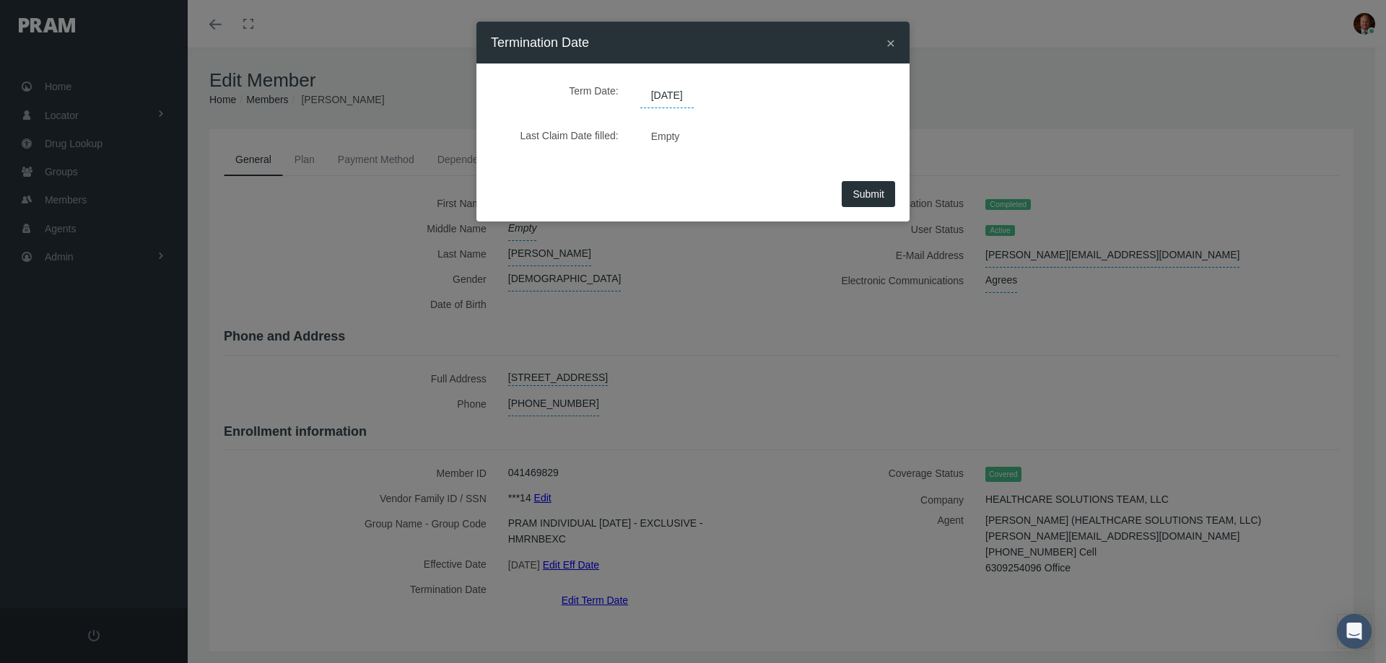
click at [694, 94] on span "12/31/2039" at bounding box center [666, 96] width 53 height 25
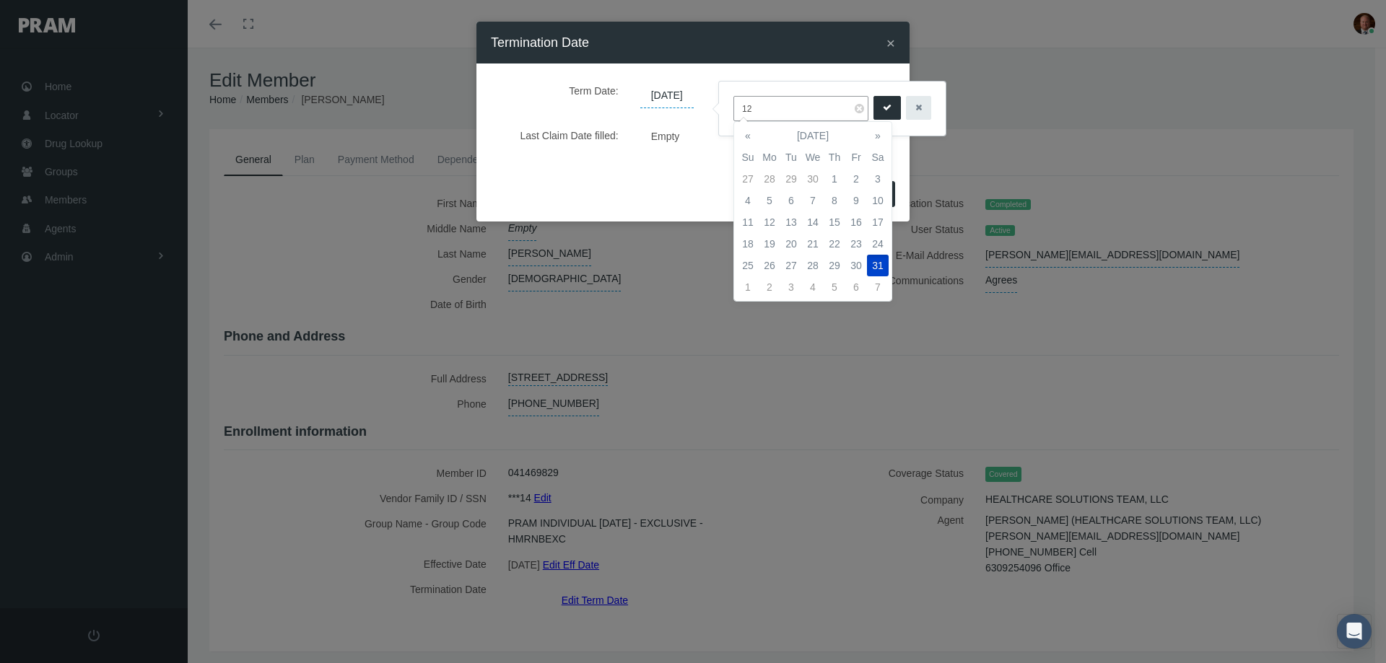
type input "1"
click at [748, 285] on td "31" at bounding box center [748, 288] width 22 height 22
type input "08/31/2025"
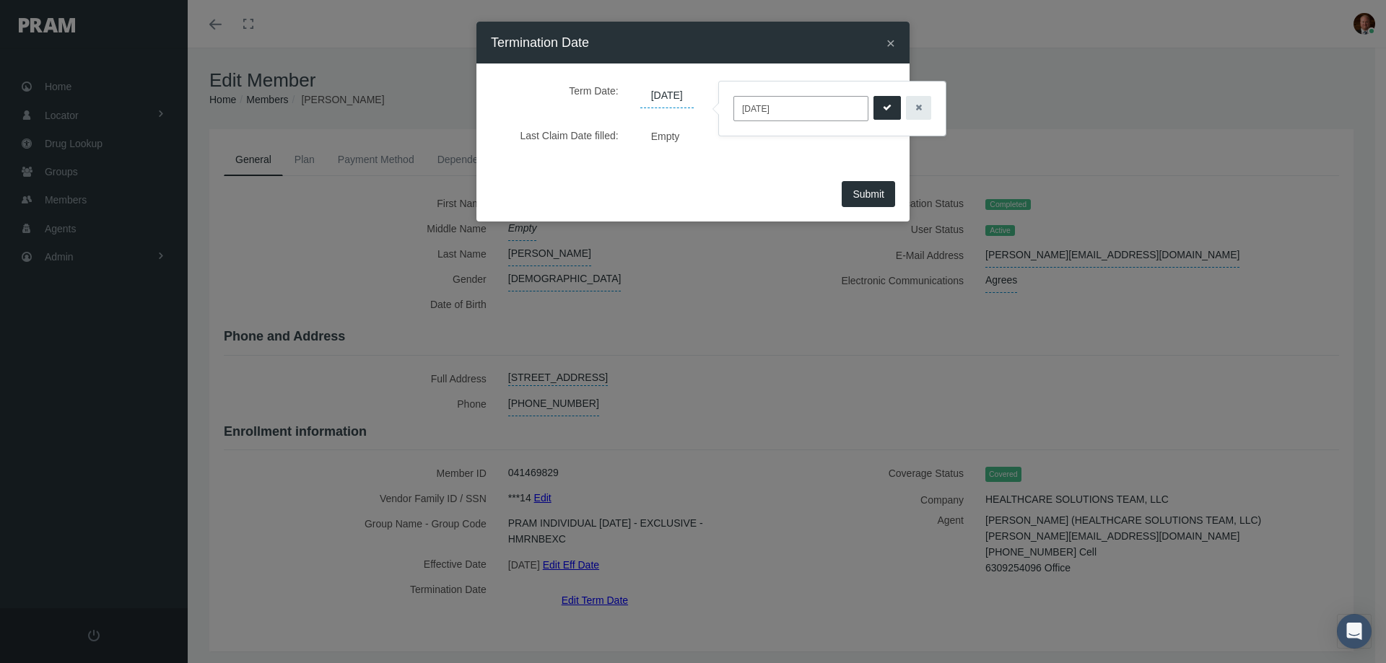
click at [883, 107] on icon "submit" at bounding box center [887, 108] width 9 height 14
click at [859, 194] on span "Submit" at bounding box center [869, 194] width 32 height 12
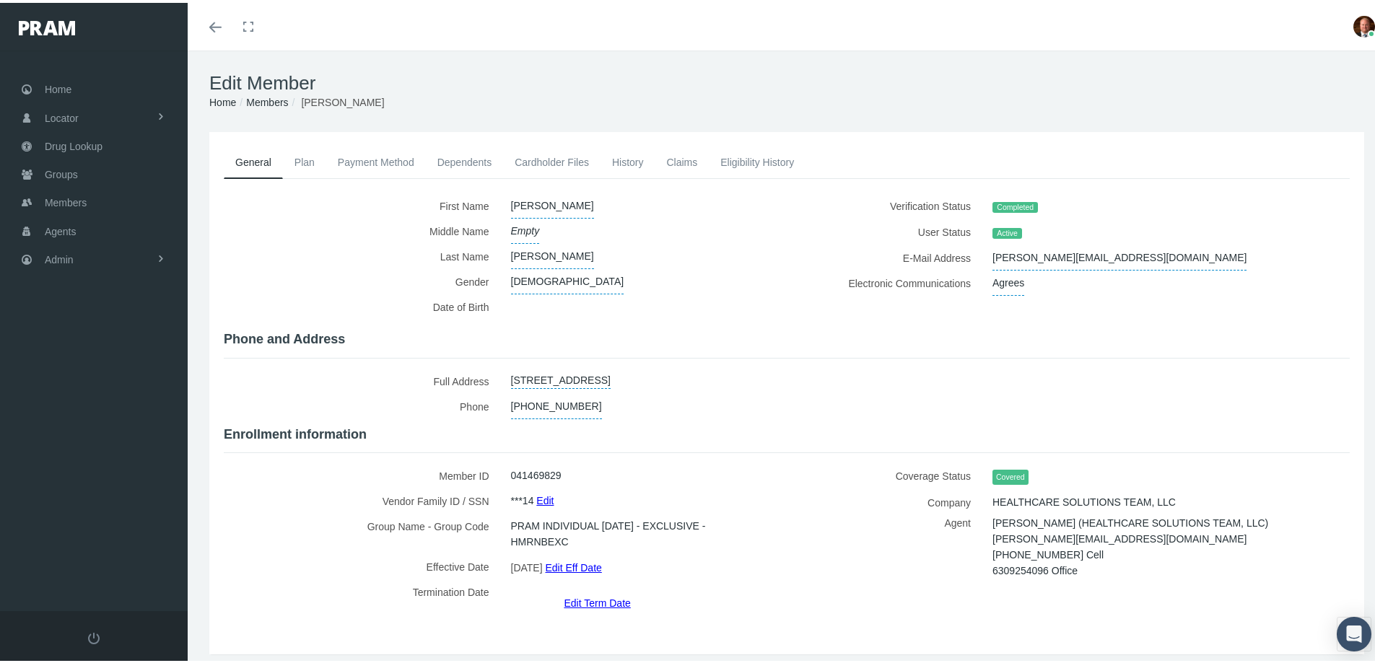
click at [622, 166] on link "History" at bounding box center [628, 160] width 55 height 32
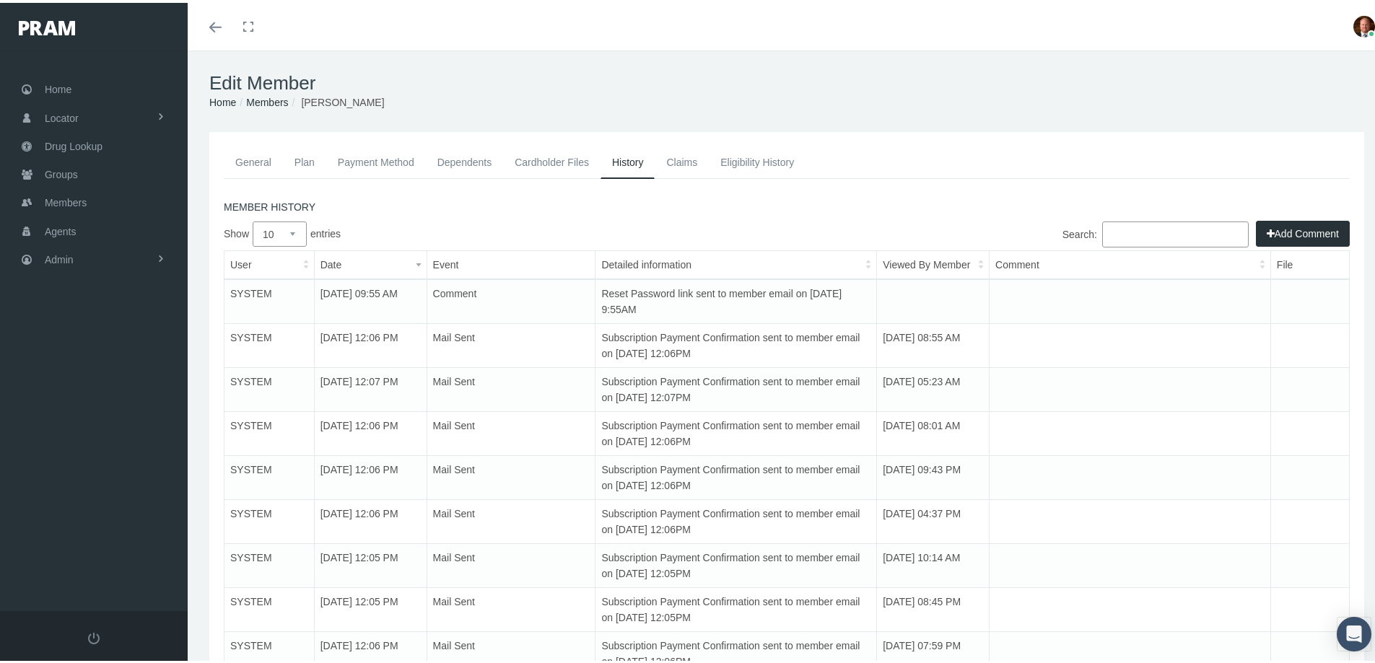
click at [1278, 234] on button "Add Comment" at bounding box center [1303, 231] width 94 height 26
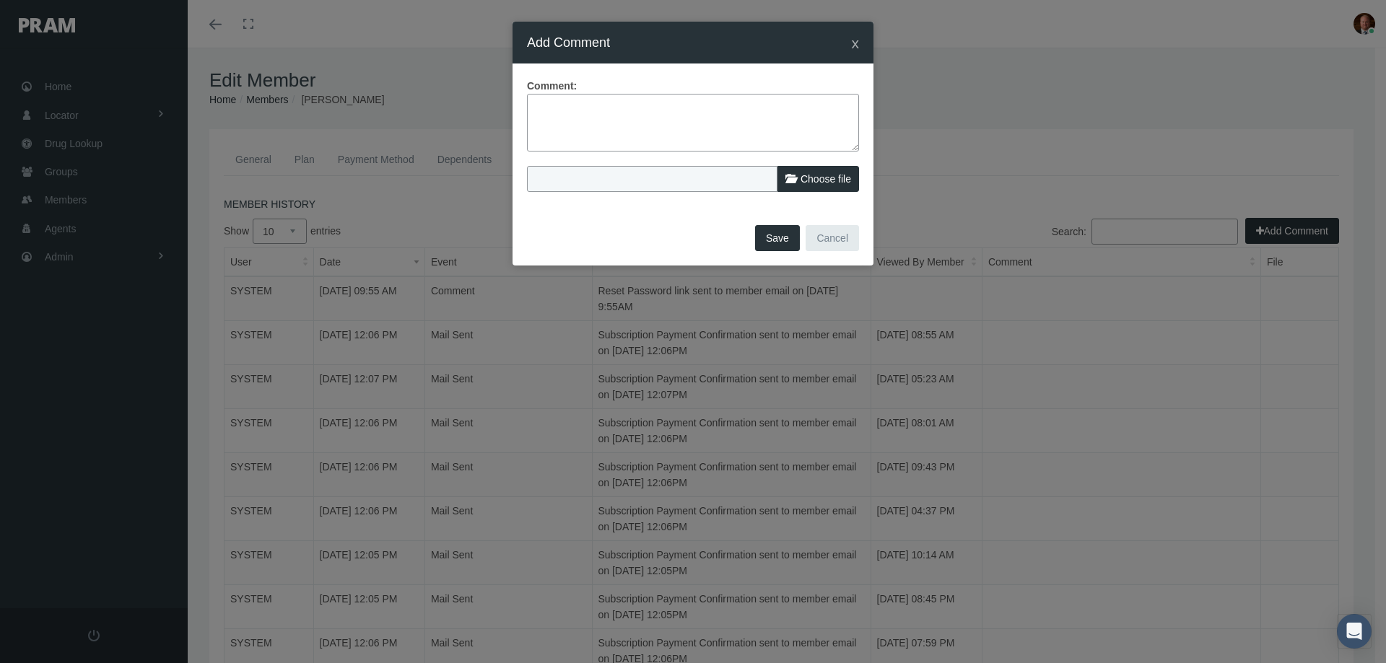
click at [656, 111] on textarea at bounding box center [693, 123] width 332 height 58
type textarea "Member reached out to cancel. No refund is due."
click at [812, 175] on span "Choose file" at bounding box center [826, 179] width 51 height 12
click at [718, 175] on input "Choose file" at bounding box center [622, 176] width 191 height 20
type input "C:\fakepath\Holly Pruitt - Request to term 8-18-25.jpg"
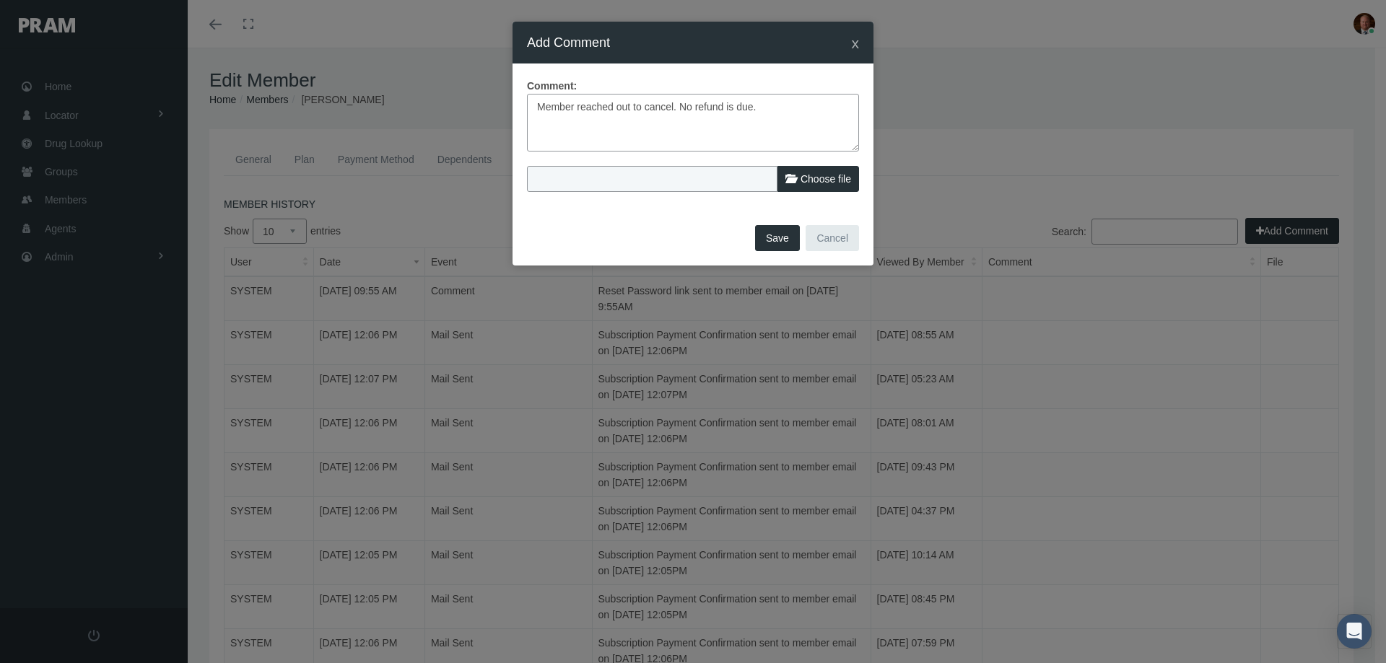
type input "Holly Pruitt - Request to term 8-18-25.jpg"
click at [771, 240] on button "Save" at bounding box center [777, 238] width 45 height 26
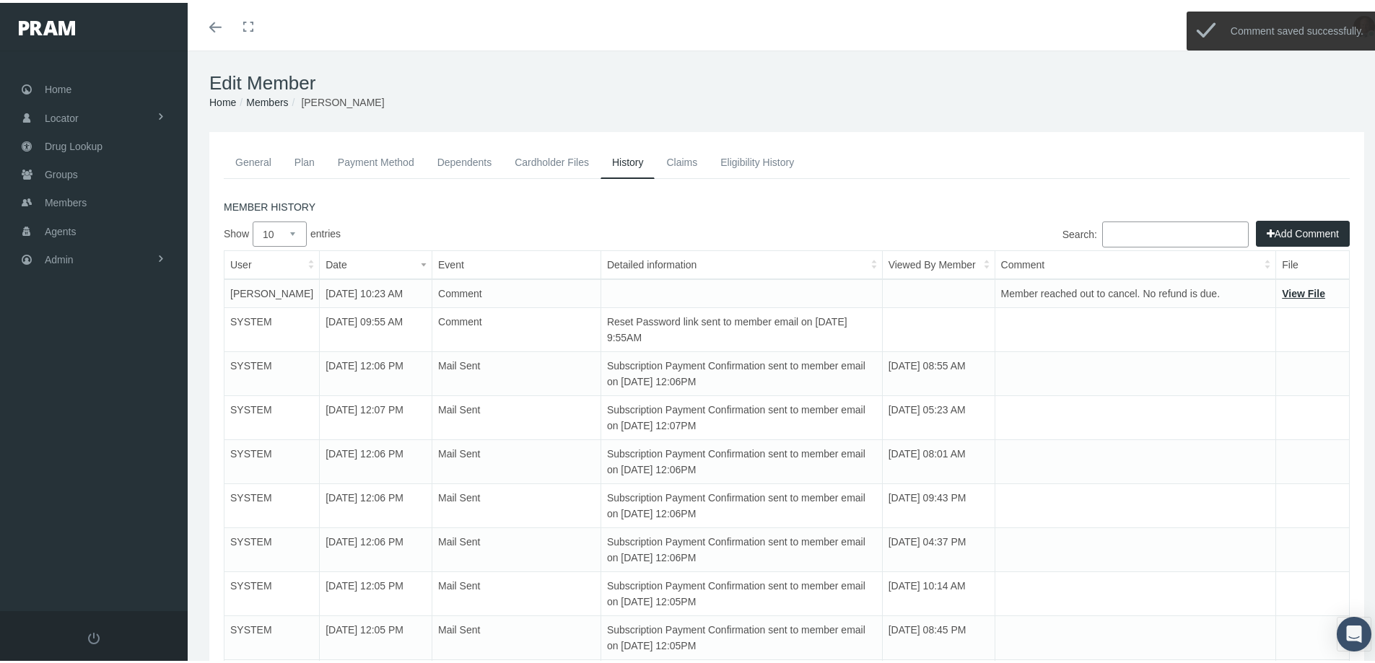
click at [253, 162] on link "General" at bounding box center [253, 160] width 59 height 32
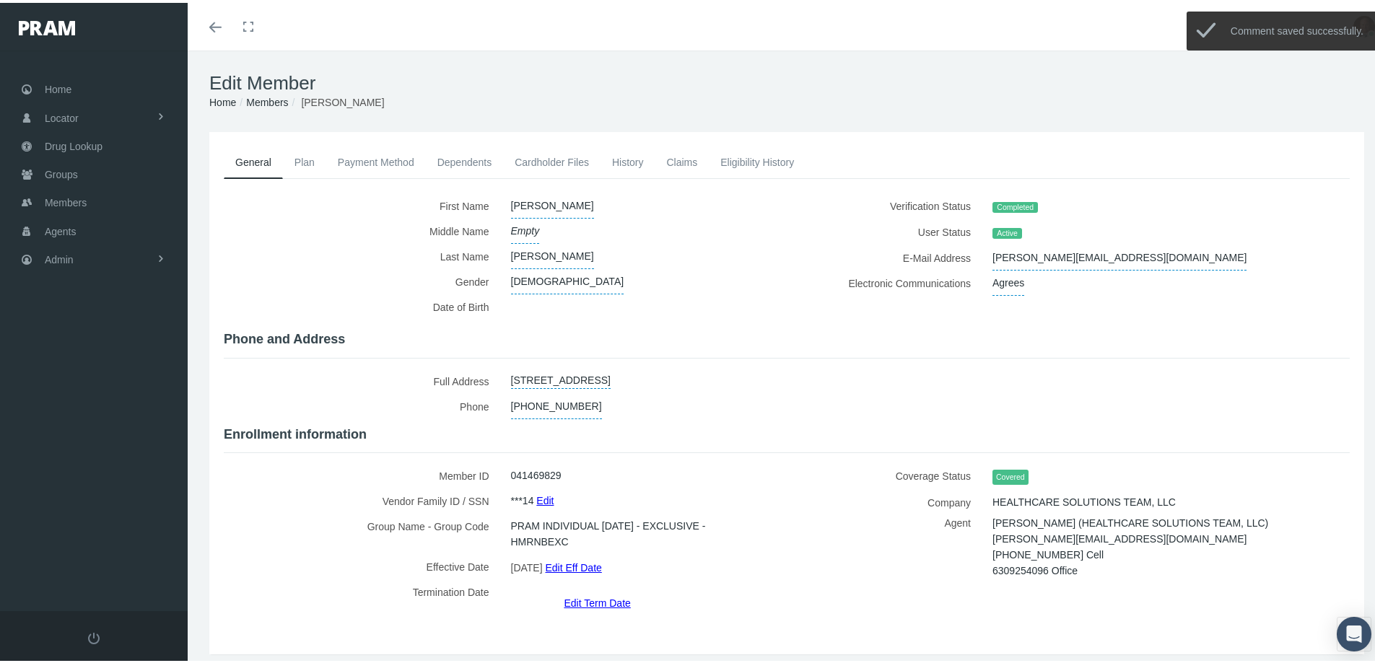
click at [373, 159] on link "Payment Method" at bounding box center [376, 160] width 100 height 32
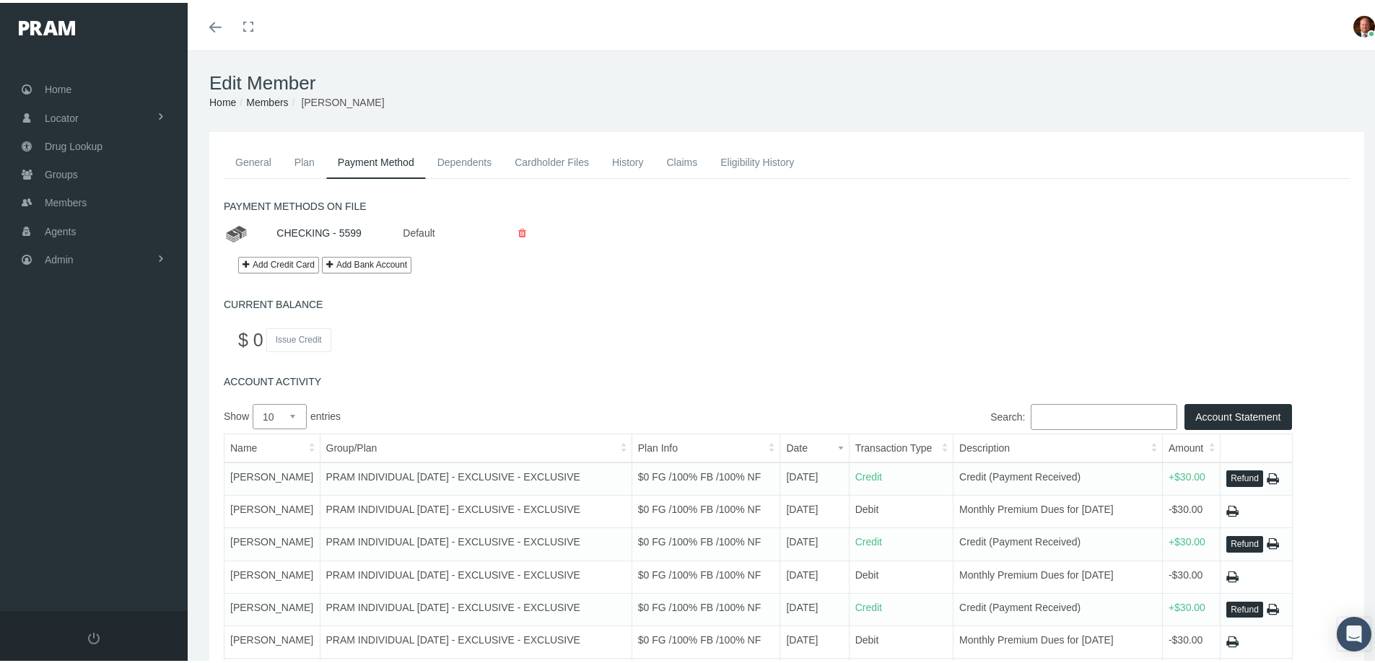
click at [257, 162] on link "General" at bounding box center [253, 160] width 59 height 32
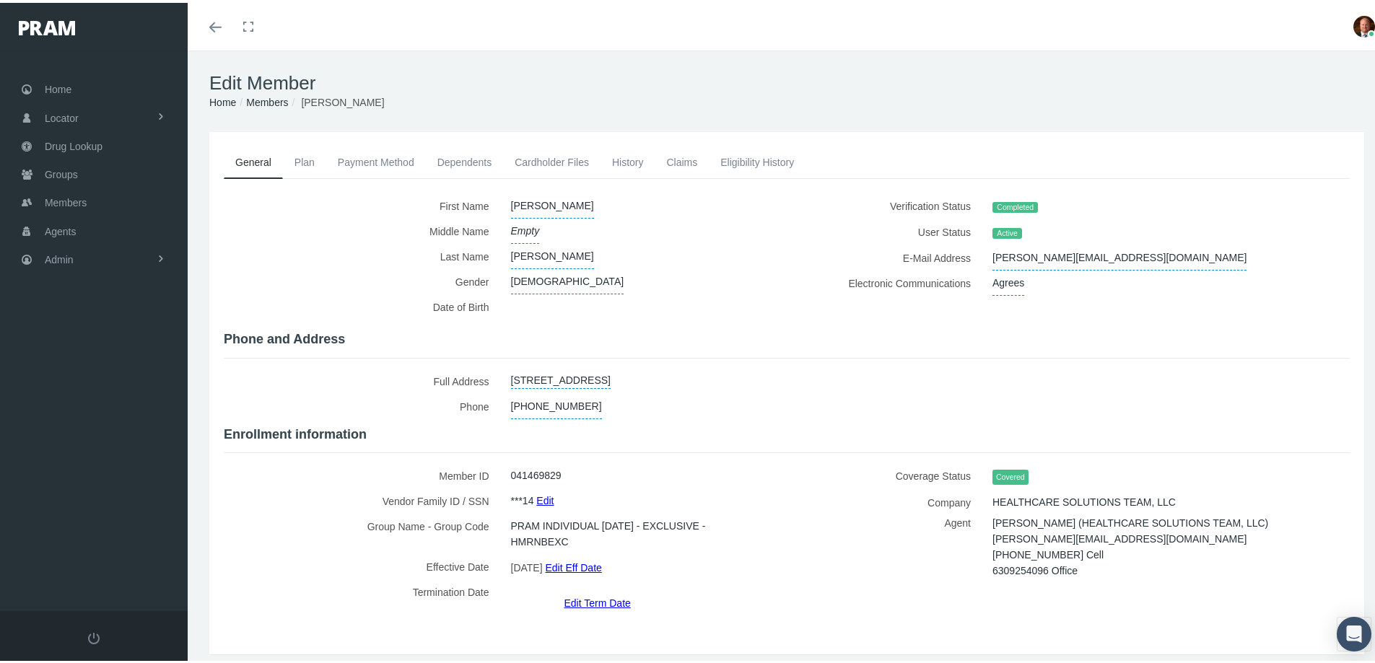
click at [317, 461] on label "Member ID" at bounding box center [362, 473] width 277 height 25
drag, startPoint x: 980, startPoint y: 251, endPoint x: 1126, endPoint y: 253, distance: 145.9
click at [1126, 253] on div "ryan@lonestarpvfpartners.com" at bounding box center [1143, 255] width 322 height 25
copy span "ryan@lonestarpvfpartners.com"
drag, startPoint x: 982, startPoint y: 529, endPoint x: 1096, endPoint y: 539, distance: 114.5
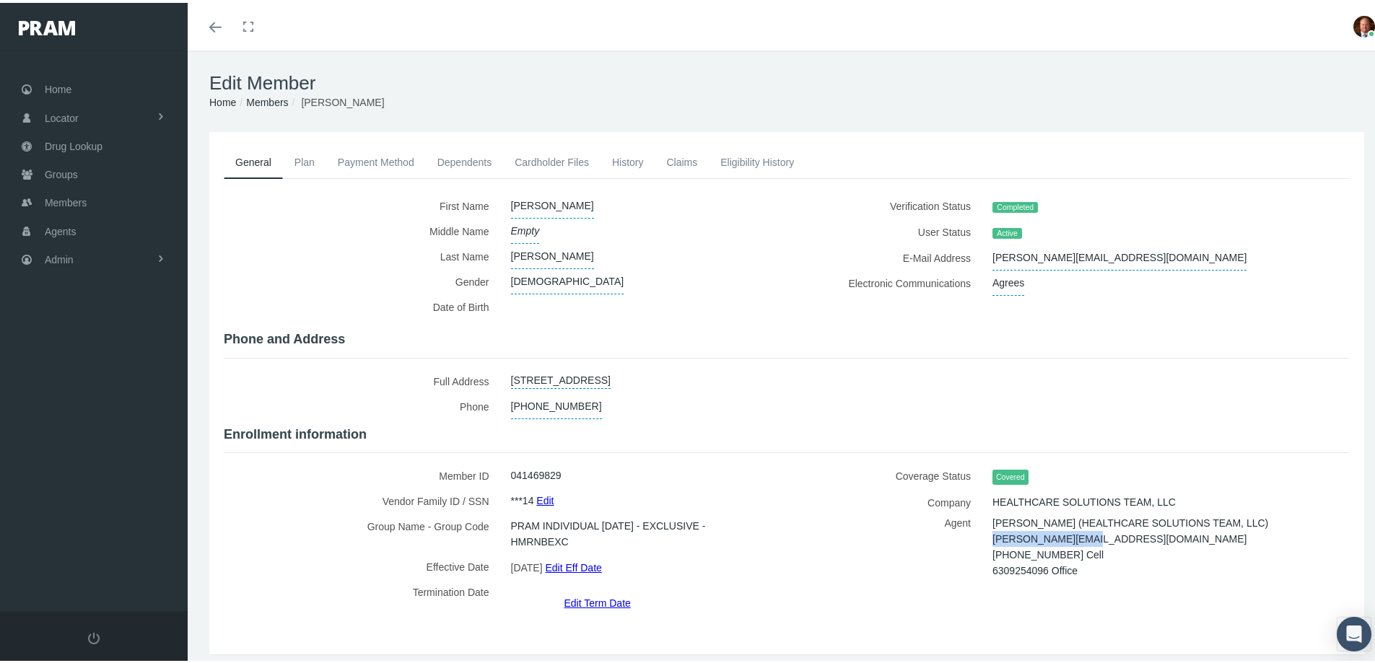
click at [1096, 539] on div "MARGARET ROEDER (HEALTHCARE SOLUTIONS TEAM, LLC) maggie@prismlh.com 615-395-560…" at bounding box center [1143, 545] width 322 height 64
copy span "maggie@prismlh.com"
click at [684, 161] on link "Claims" at bounding box center [682, 160] width 54 height 32
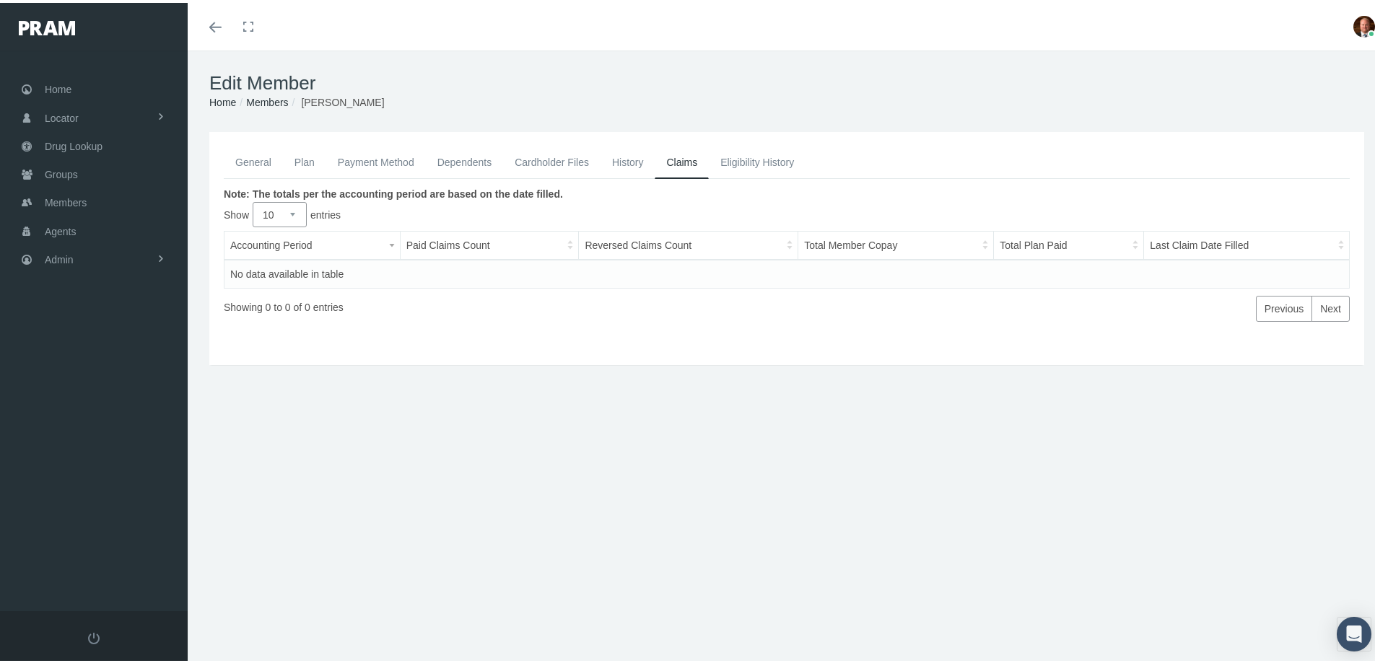
click at [264, 161] on link "General" at bounding box center [253, 160] width 59 height 32
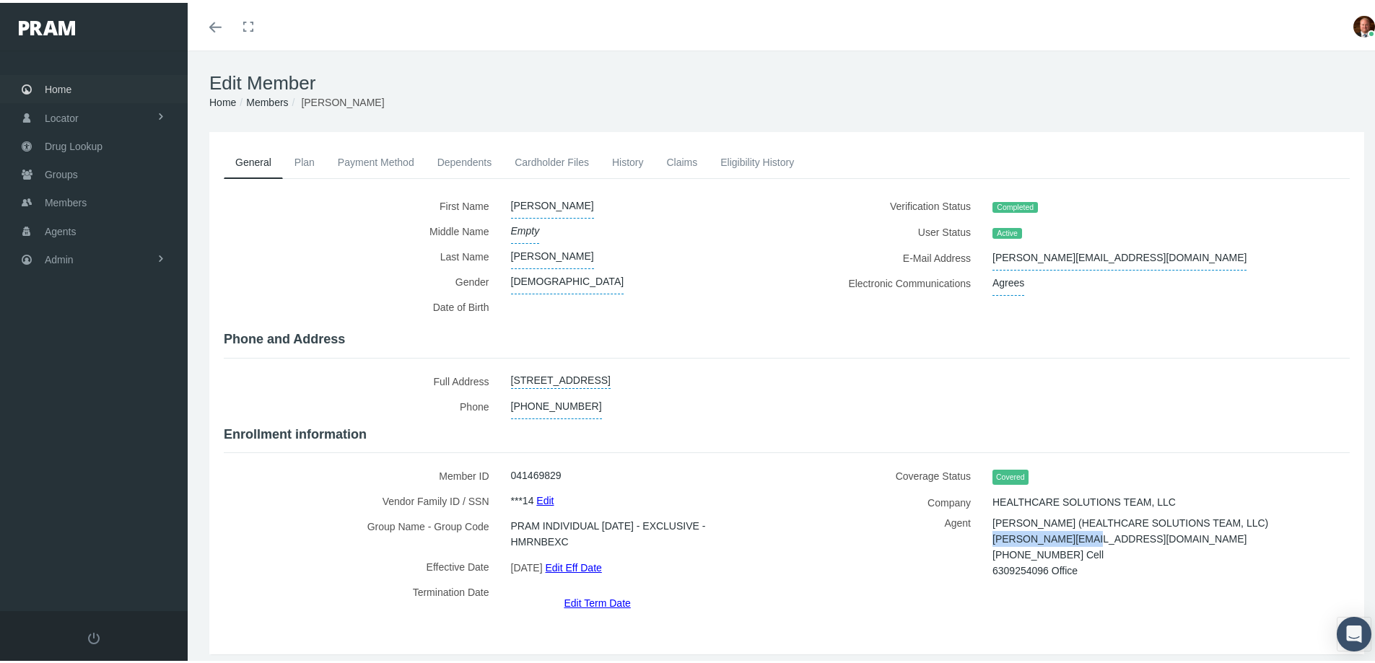
click at [66, 83] on span "Home" at bounding box center [58, 86] width 27 height 27
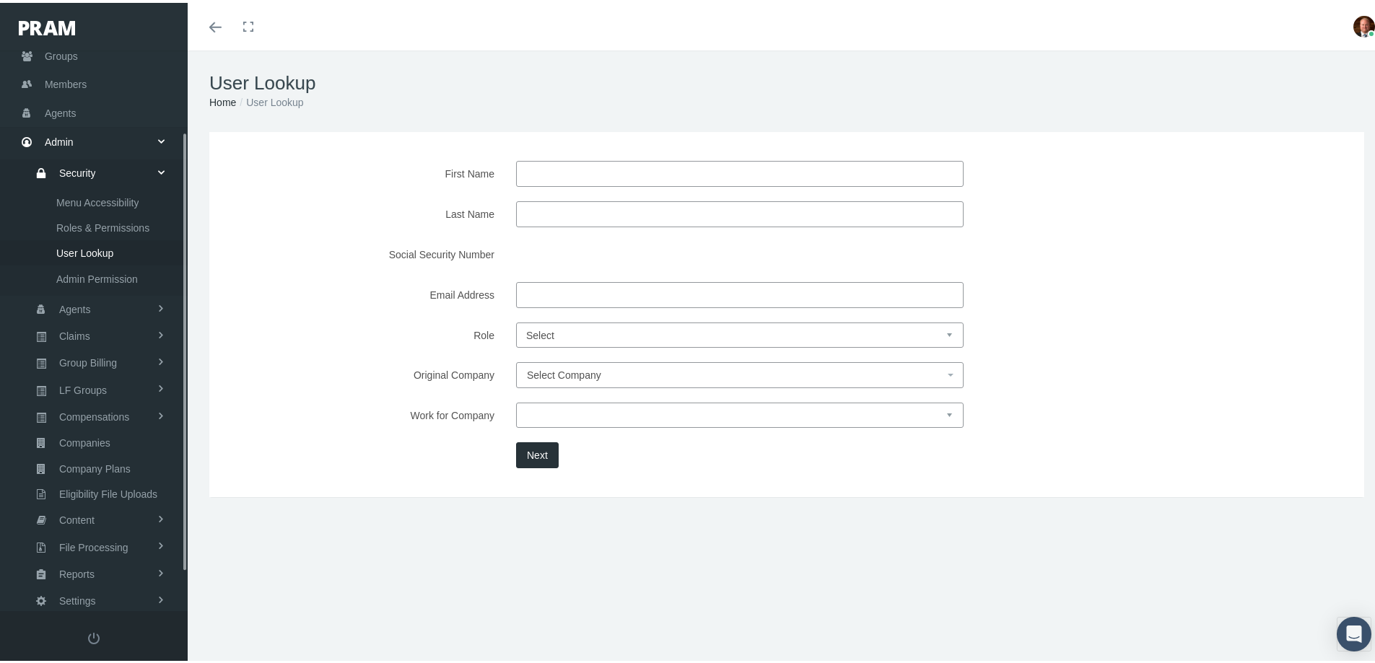
scroll to position [152, 0]
click at [69, 51] on span "Members" at bounding box center [66, 48] width 42 height 27
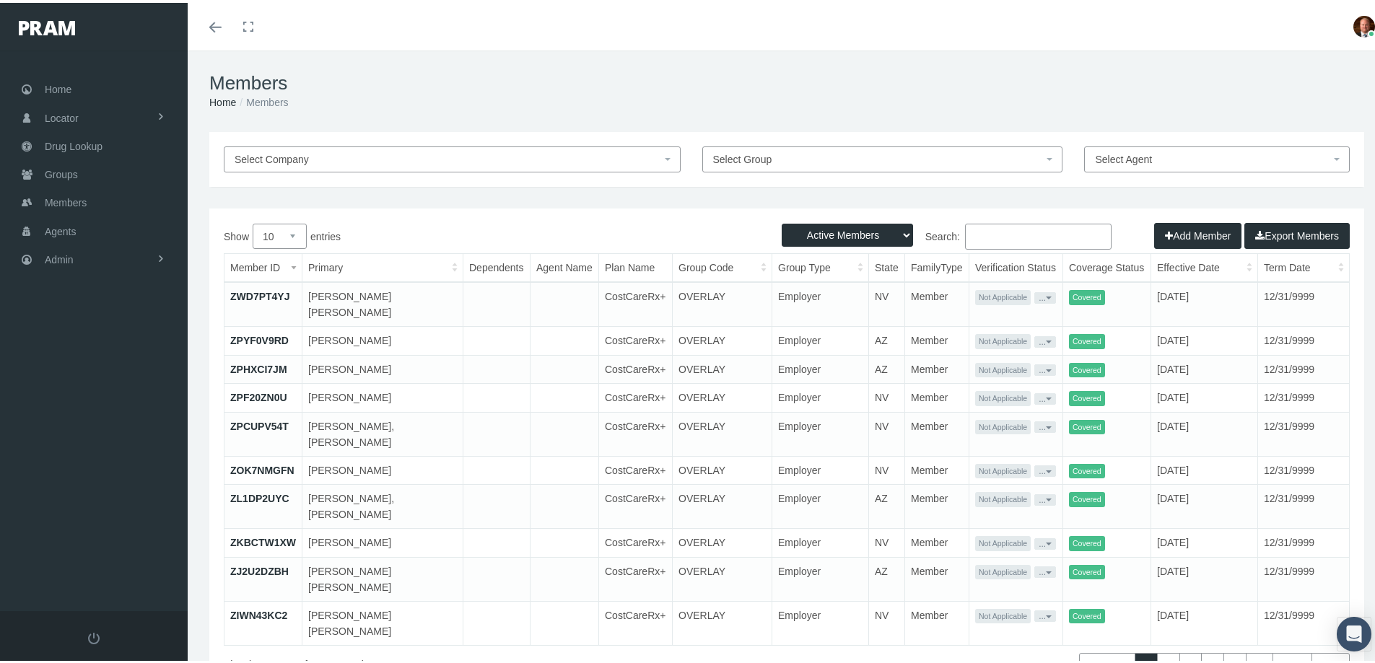
click at [895, 231] on select "Active Members Terminated Members Active & Terminated" at bounding box center [847, 232] width 131 height 23
select select "2"
click at [782, 221] on select "Active Members Terminated Members Active & Terminated" at bounding box center [847, 232] width 131 height 23
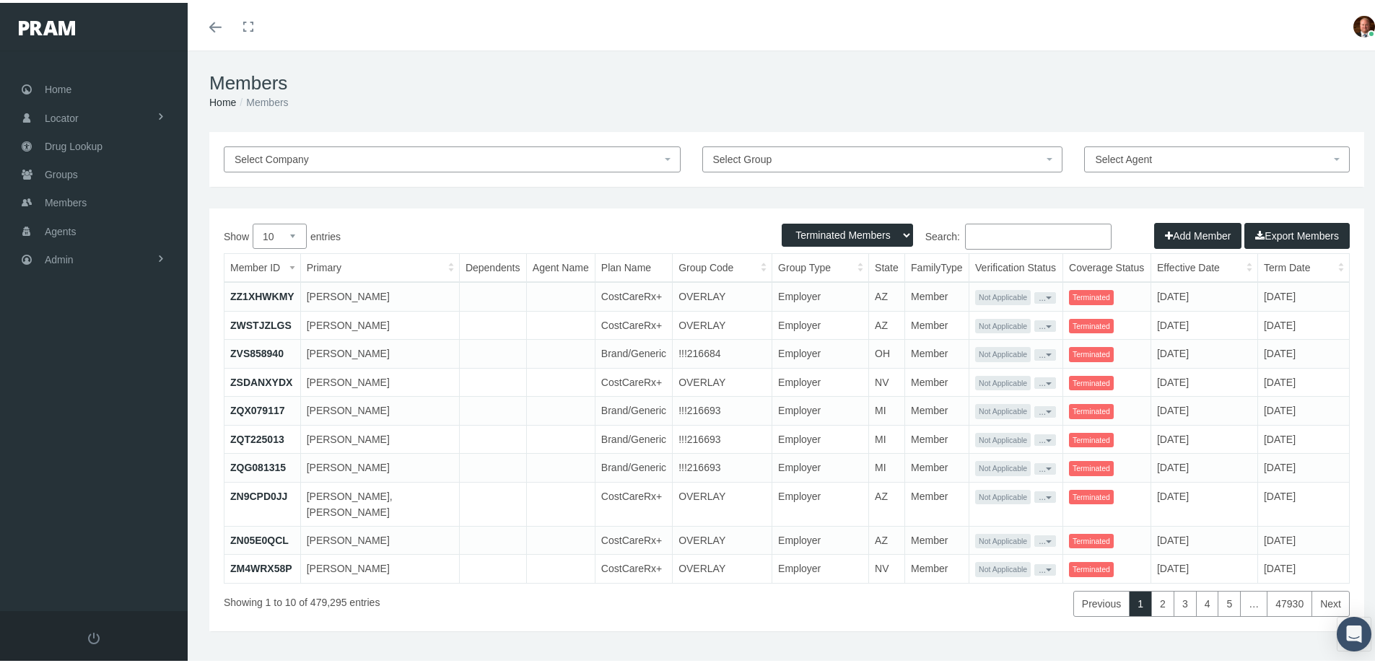
click at [1019, 235] on input "Search:" at bounding box center [1038, 234] width 147 height 26
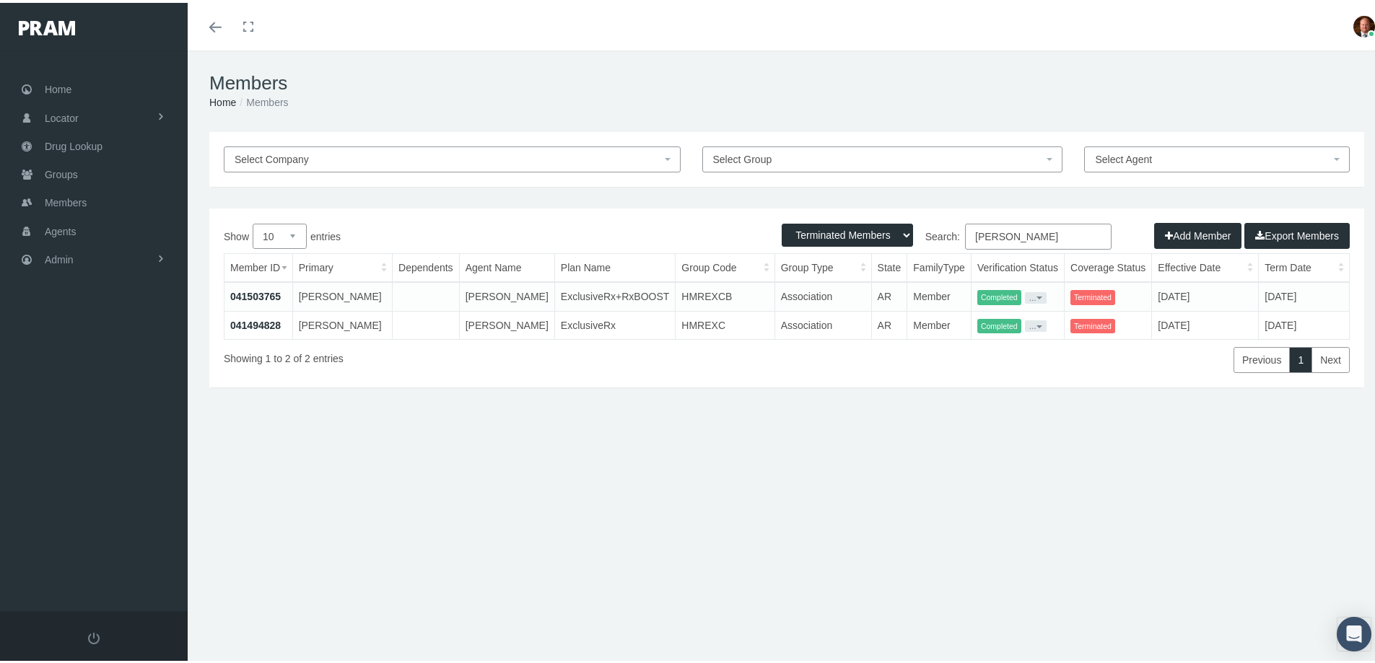
type input "carolyn ellis"
click at [243, 293] on link "041503765" at bounding box center [255, 294] width 51 height 12
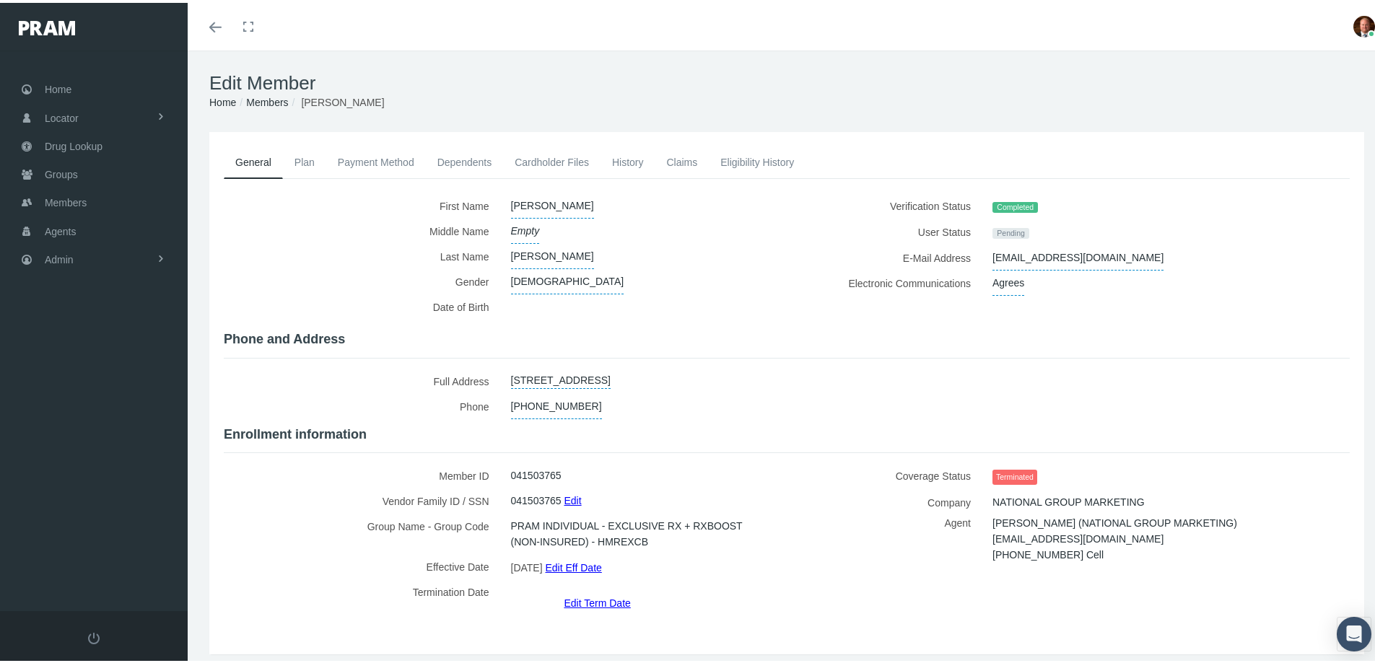
click at [614, 158] on link "History" at bounding box center [628, 160] width 55 height 32
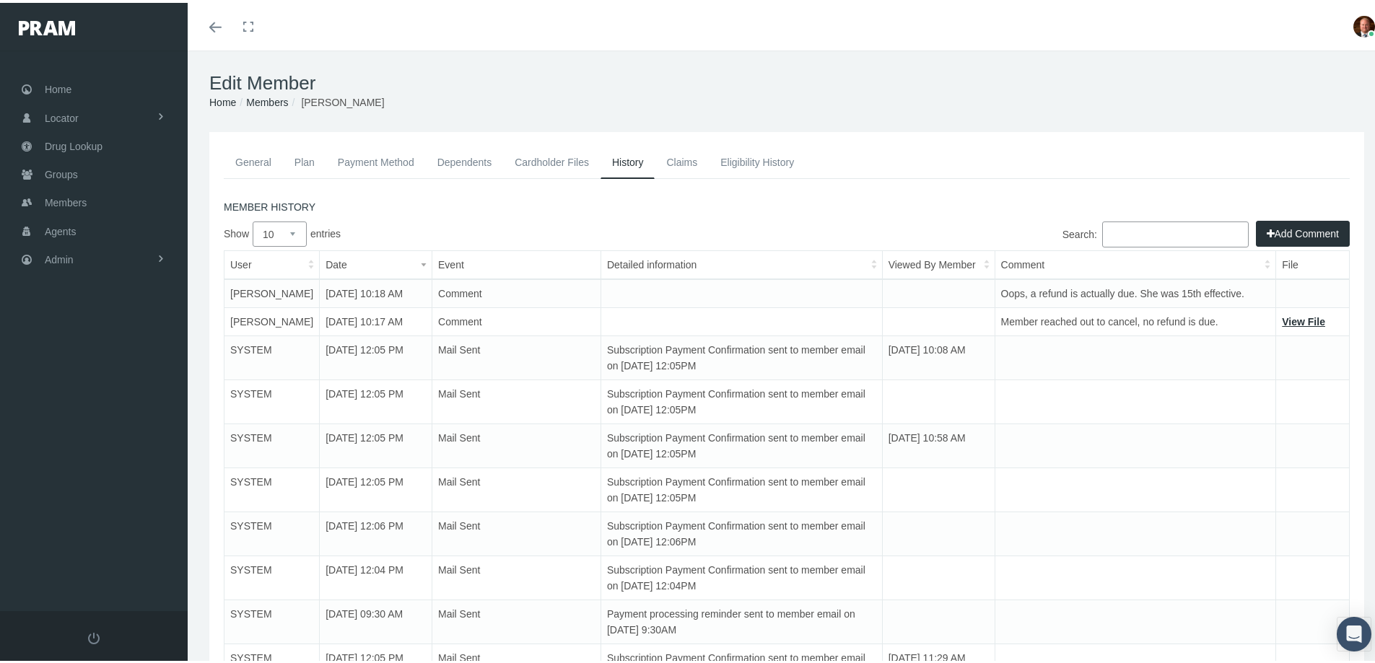
click at [252, 161] on link "General" at bounding box center [253, 160] width 59 height 32
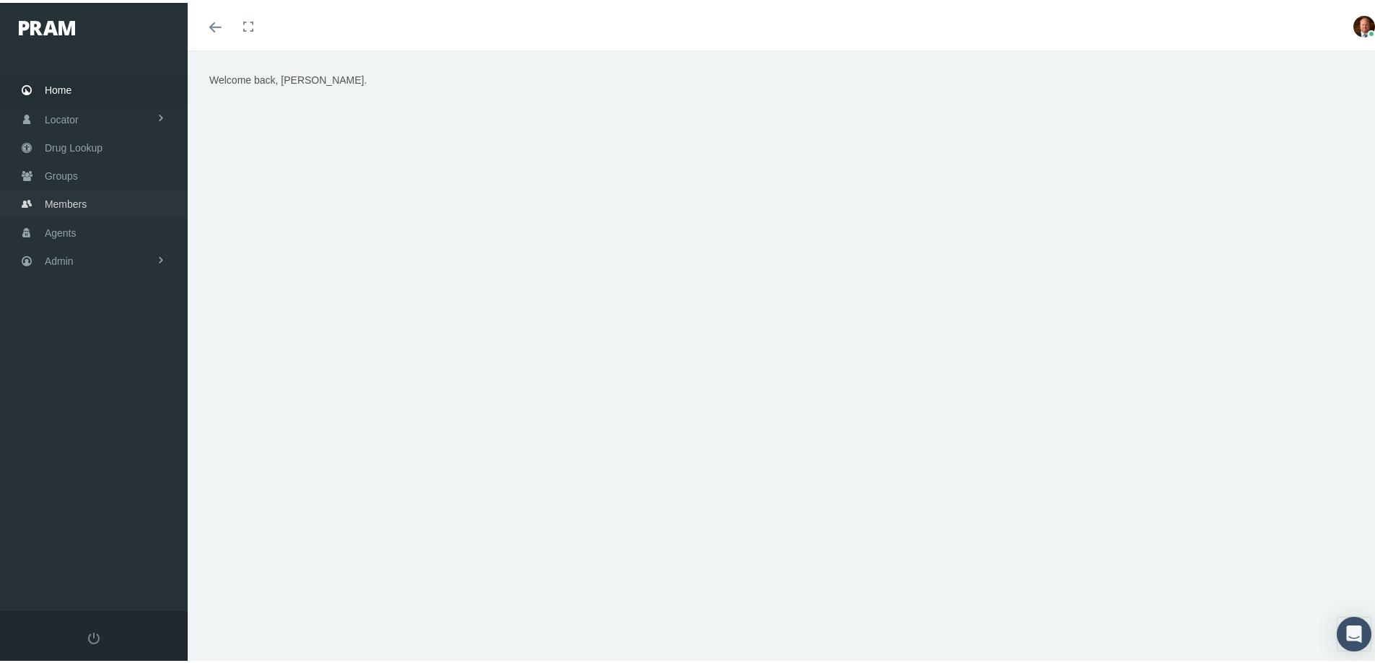
click at [78, 201] on span "Members" at bounding box center [66, 201] width 42 height 27
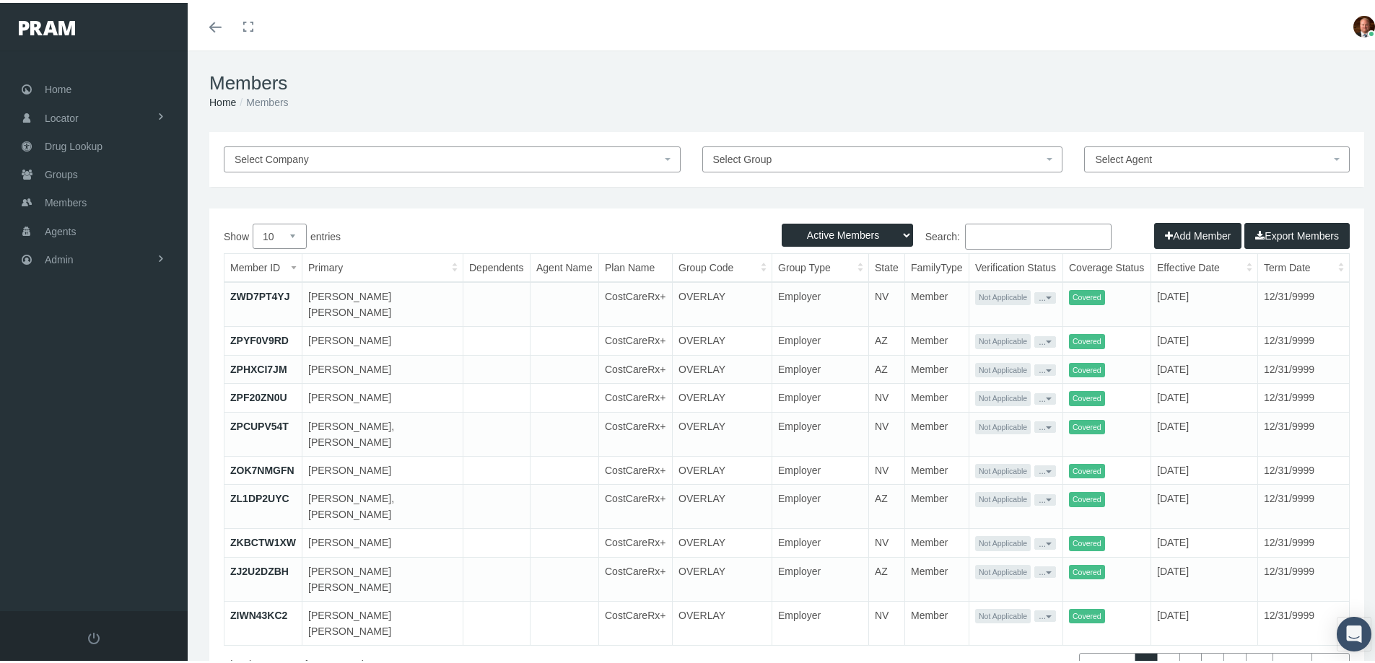
click at [985, 232] on input "Search:" at bounding box center [1038, 234] width 147 height 26
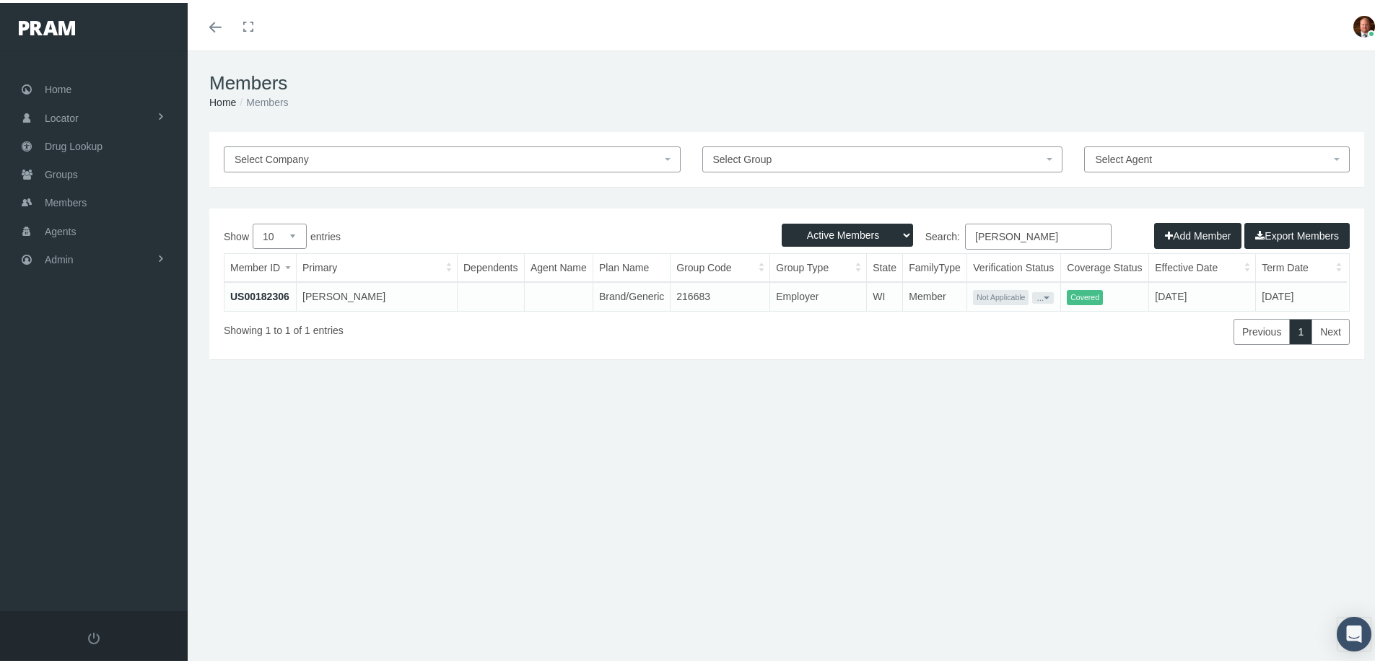
type input "[PERSON_NAME]"
click at [895, 235] on select "Active Members Terminated Members Active & Terminated" at bounding box center [847, 232] width 131 height 23
select select "2"
click at [782, 221] on select "Active Members Terminated Members Active & Terminated" at bounding box center [847, 232] width 131 height 23
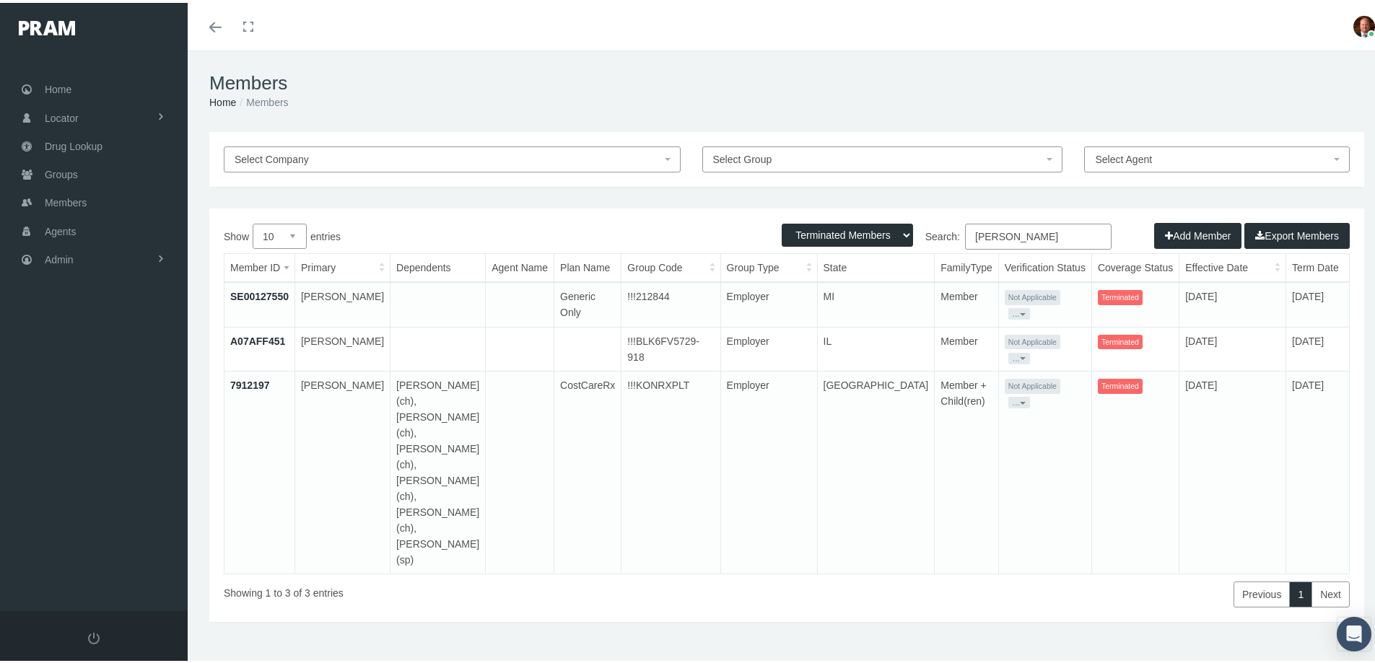
click at [257, 377] on link "7912197" at bounding box center [250, 383] width 40 height 12
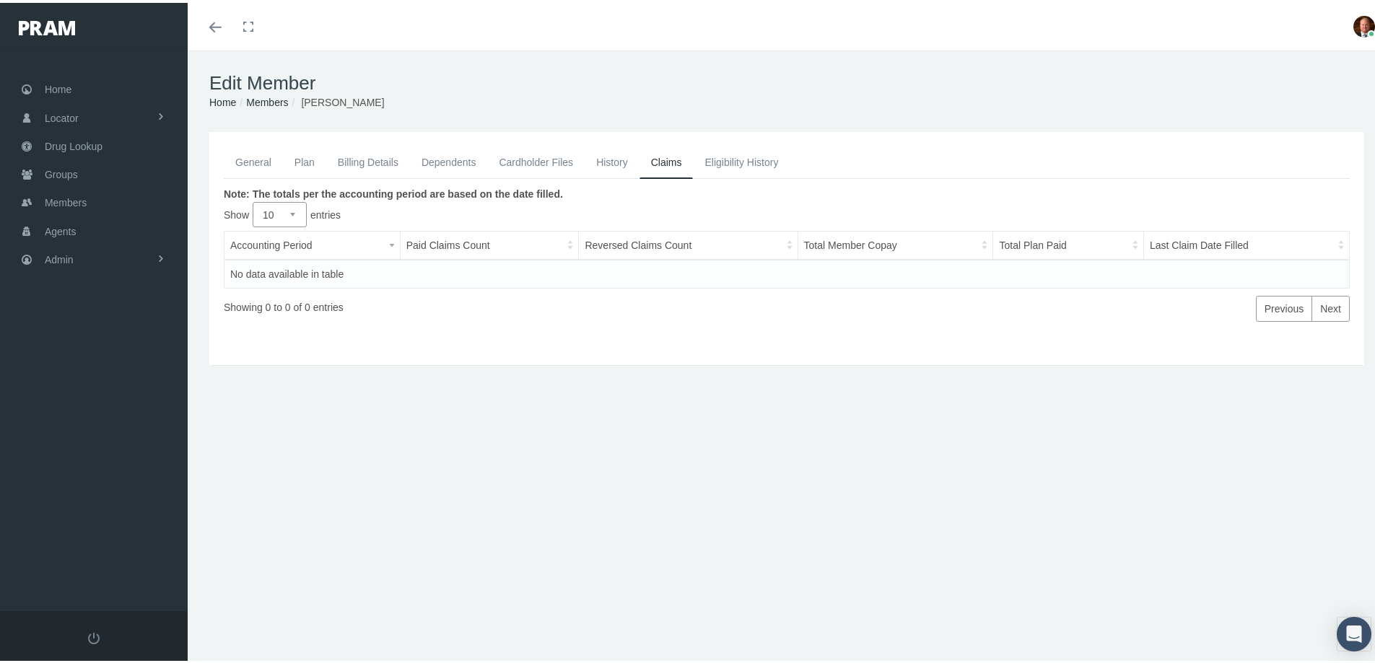
click at [252, 159] on link "General" at bounding box center [253, 160] width 59 height 32
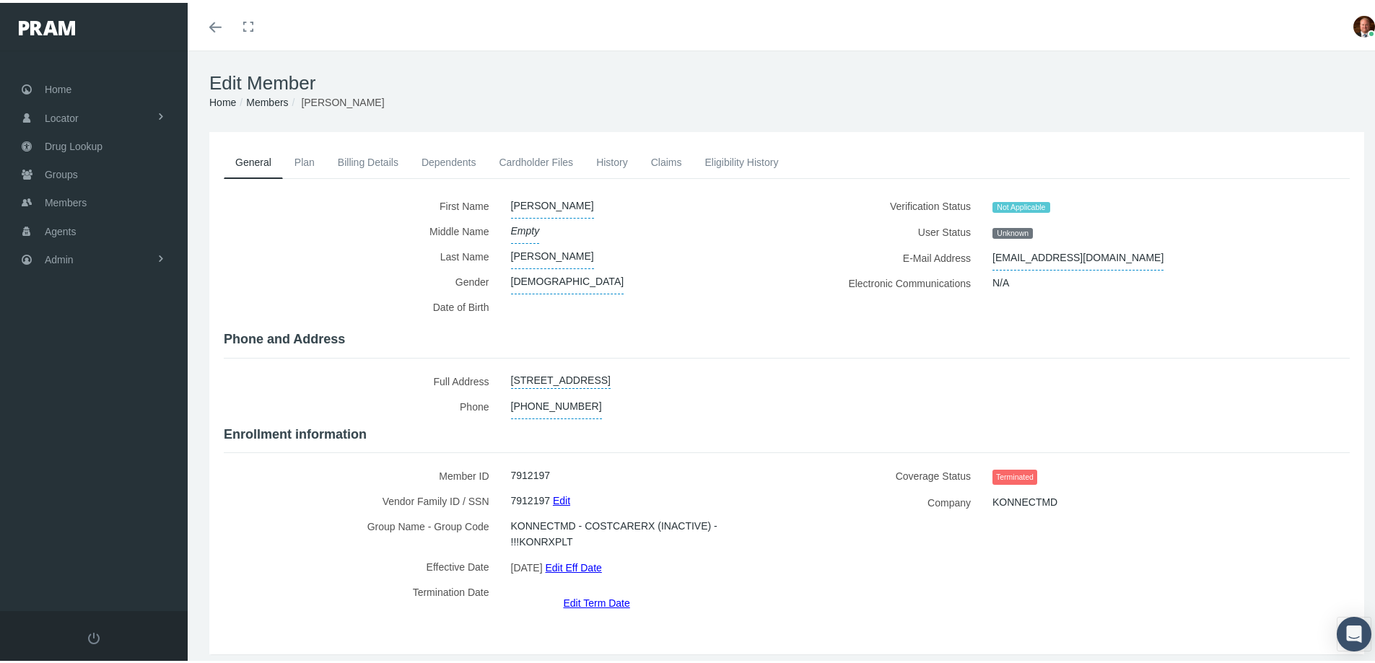
click at [266, 100] on link "Members" at bounding box center [267, 100] width 42 height 12
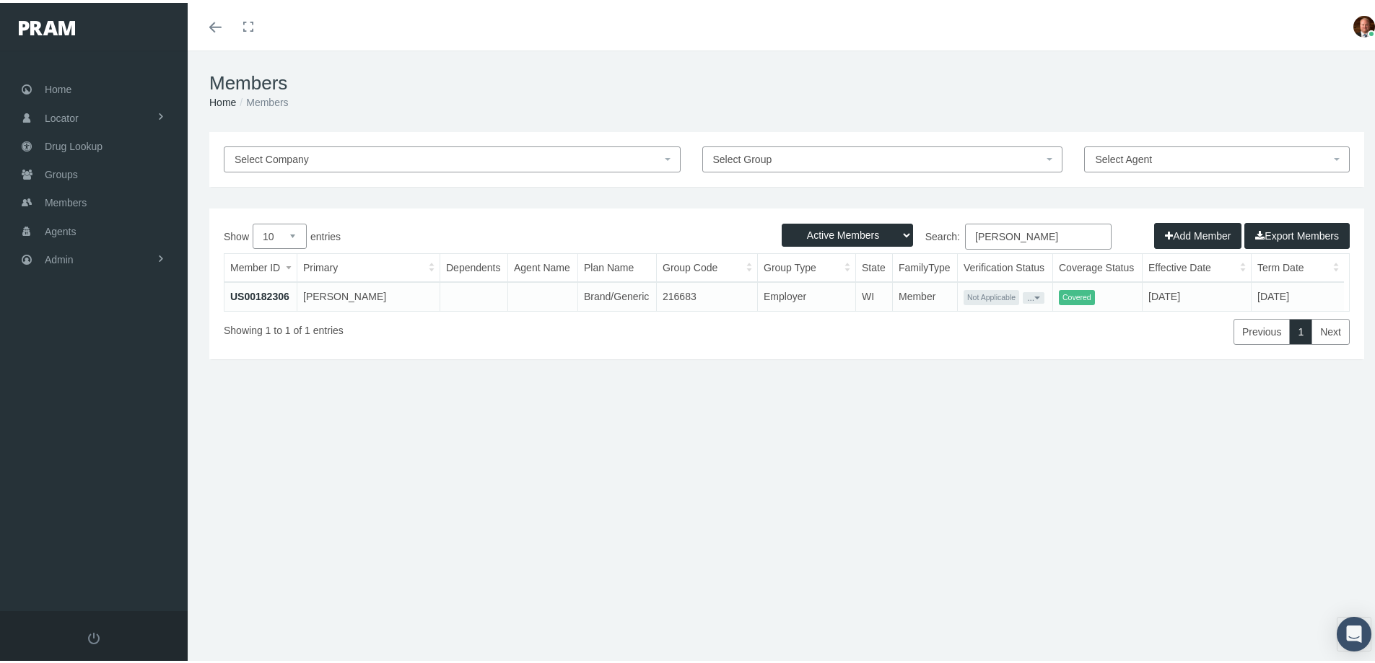
click at [892, 231] on select "Active Members Terminated Members Active & Terminated" at bounding box center [847, 232] width 131 height 23
select select "2"
click at [782, 221] on select "Active Members Terminated Members Active & Terminated" at bounding box center [847, 232] width 131 height 23
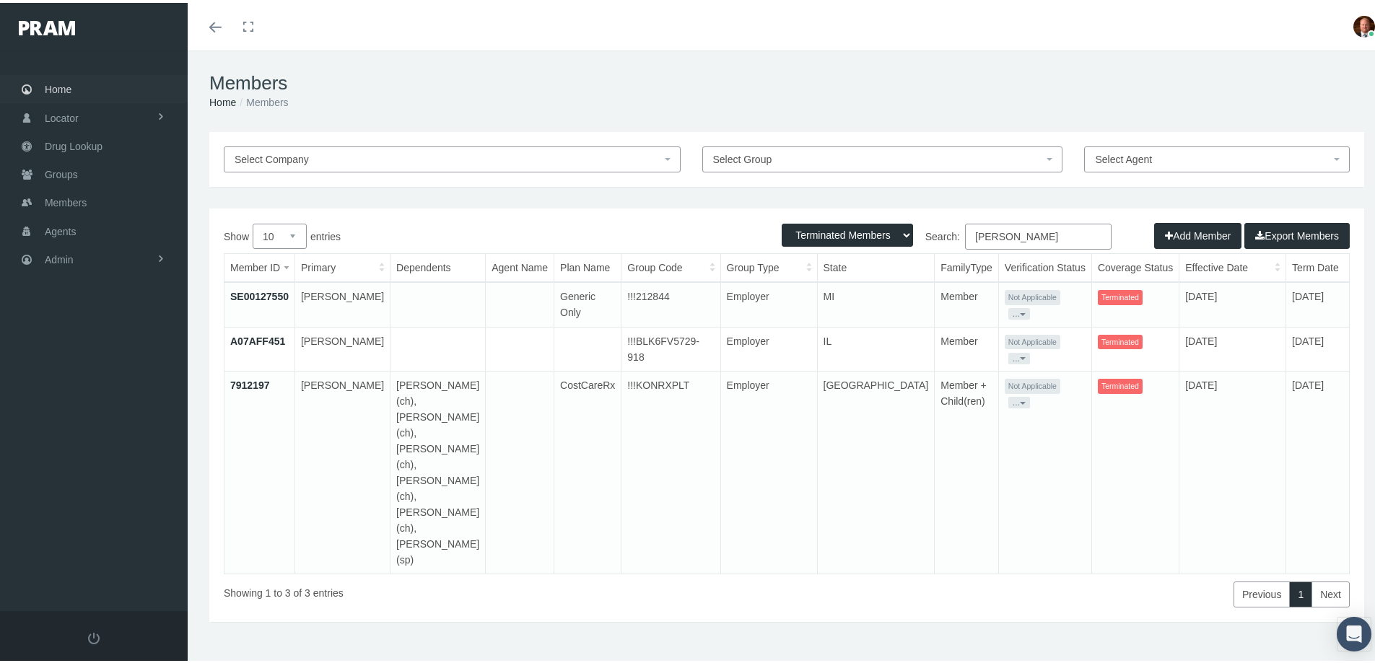
click at [68, 84] on span "Home" at bounding box center [58, 86] width 27 height 27
